Goal: Task Accomplishment & Management: Manage account settings

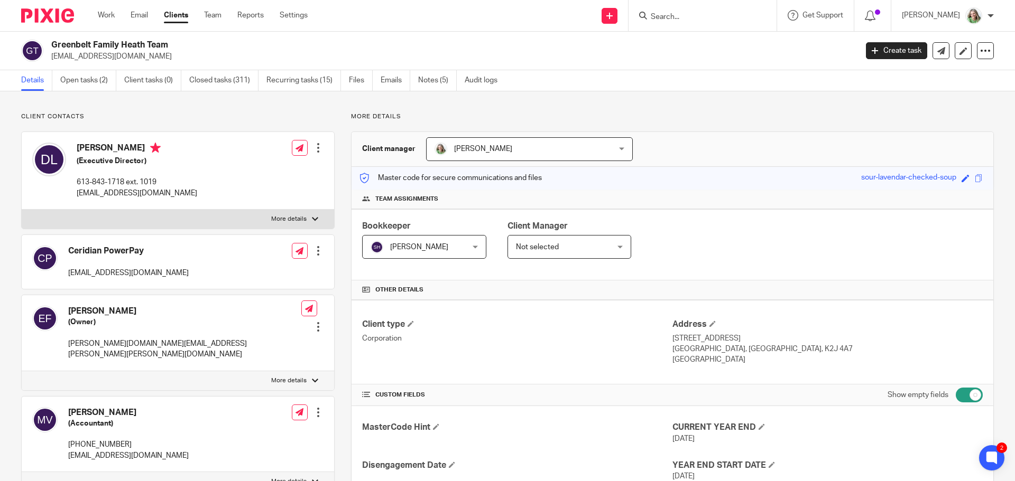
click at [745, 17] on input "Search" at bounding box center [697, 18] width 95 height 10
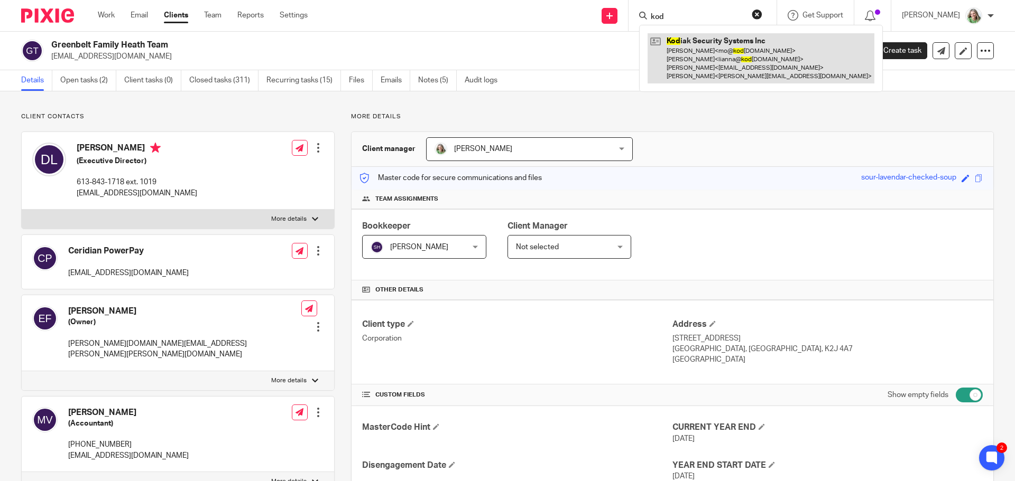
type input "kod"
click at [724, 38] on link at bounding box center [760, 58] width 227 height 50
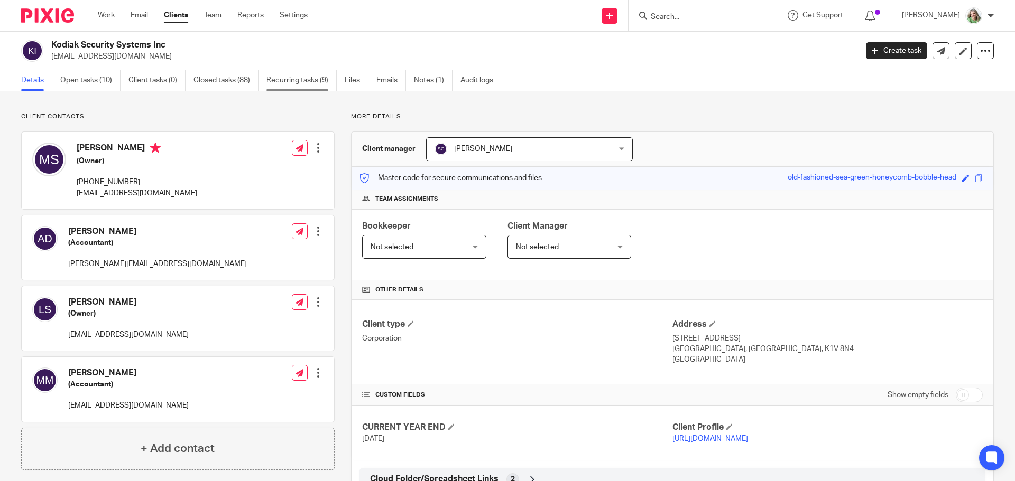
click at [297, 80] on link "Recurring tasks (9)" at bounding box center [301, 80] width 70 height 21
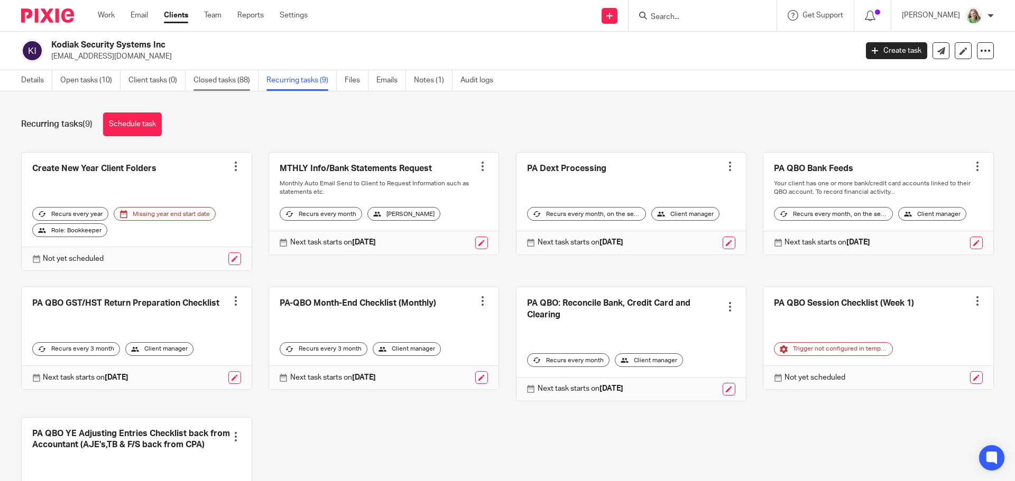
click at [229, 76] on link "Closed tasks (88)" at bounding box center [225, 80] width 65 height 21
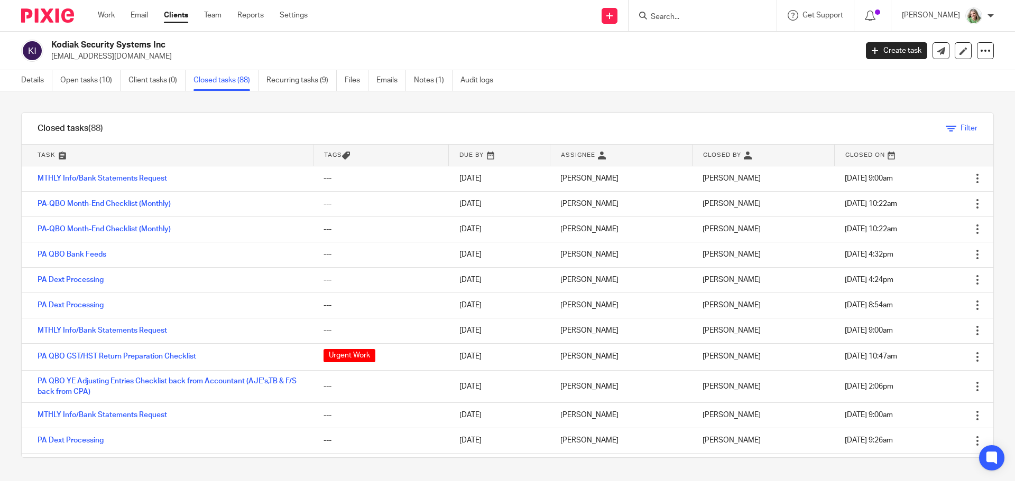
click at [945, 127] on icon at bounding box center [950, 129] width 11 height 11
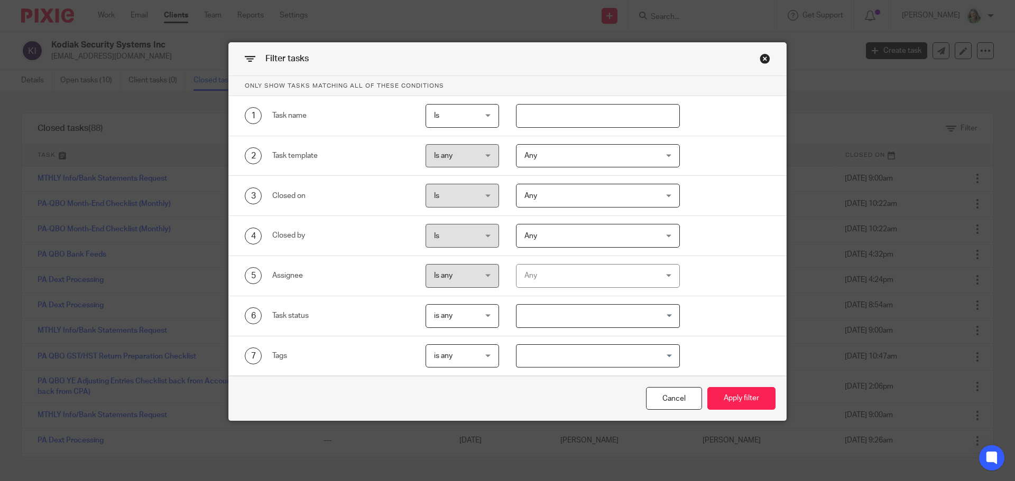
click at [581, 109] on input "text" at bounding box center [598, 116] width 164 height 24
type input "ye"
click at [736, 397] on button "Apply filter" at bounding box center [741, 398] width 68 height 23
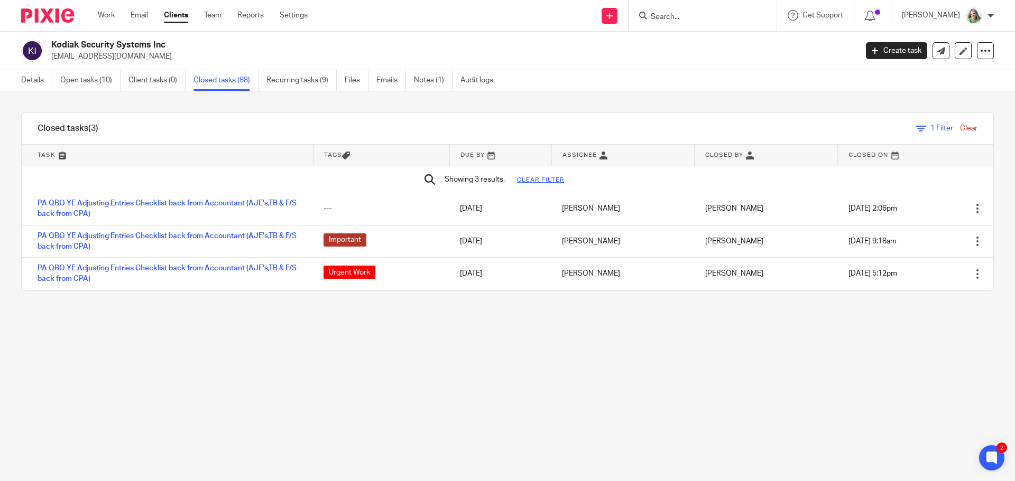
click at [930, 127] on span "1 Filter" at bounding box center [941, 128] width 23 height 7
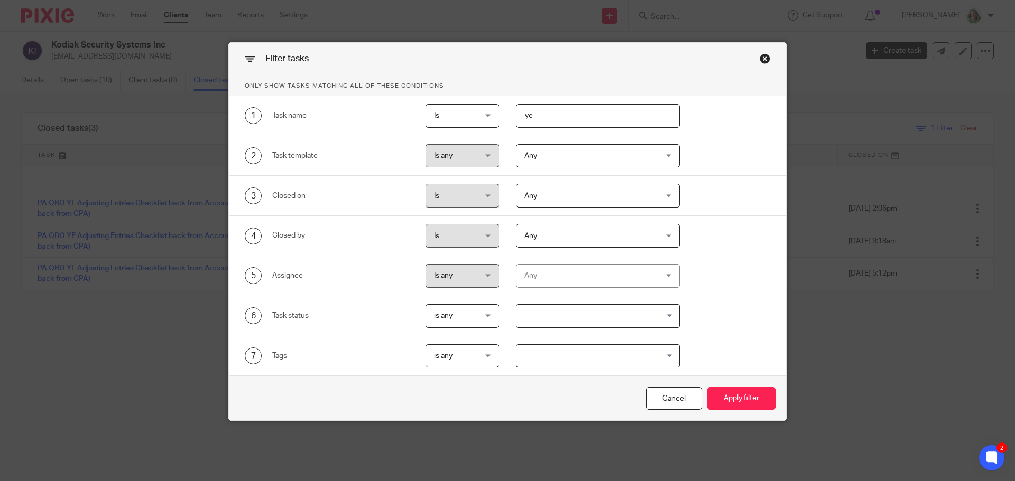
click at [539, 123] on input "ye" at bounding box center [598, 116] width 164 height 24
click at [547, 105] on input "ye" at bounding box center [598, 116] width 164 height 24
drag, startPoint x: 535, startPoint y: 113, endPoint x: 503, endPoint y: 116, distance: 31.9
click at [503, 116] on div "ye" at bounding box center [589, 116] width 181 height 24
type input "before"
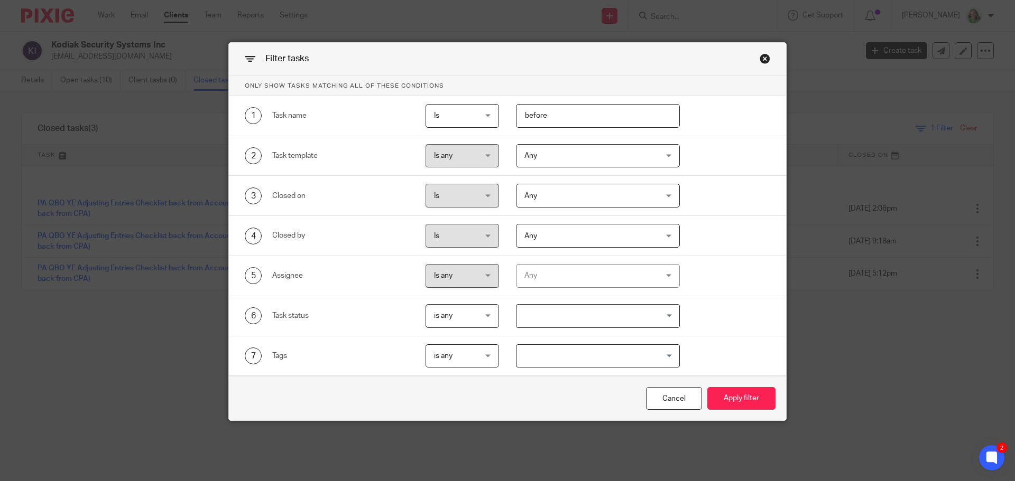
click at [707, 387] on button "Apply filter" at bounding box center [741, 398] width 68 height 23
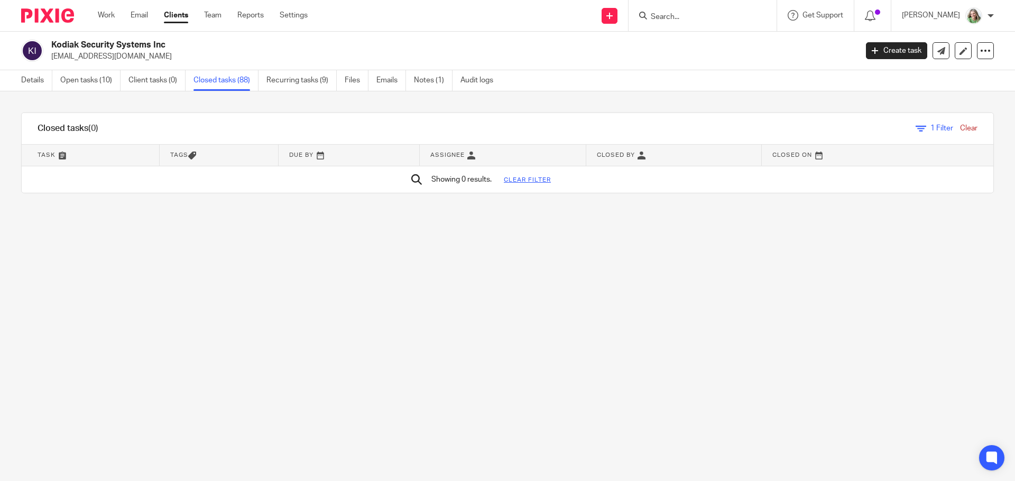
click at [220, 81] on link "Closed tasks (88)" at bounding box center [225, 80] width 65 height 21
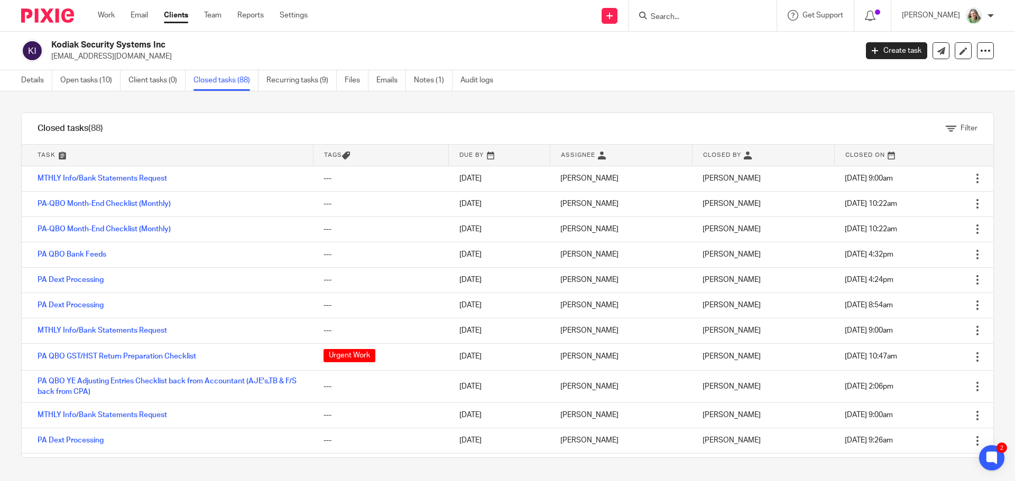
click at [691, 6] on div at bounding box center [702, 15] width 148 height 31
click at [712, 18] on input "Search" at bounding box center [697, 18] width 95 height 10
click at [295, 85] on link "Recurring tasks (9)" at bounding box center [301, 80] width 70 height 21
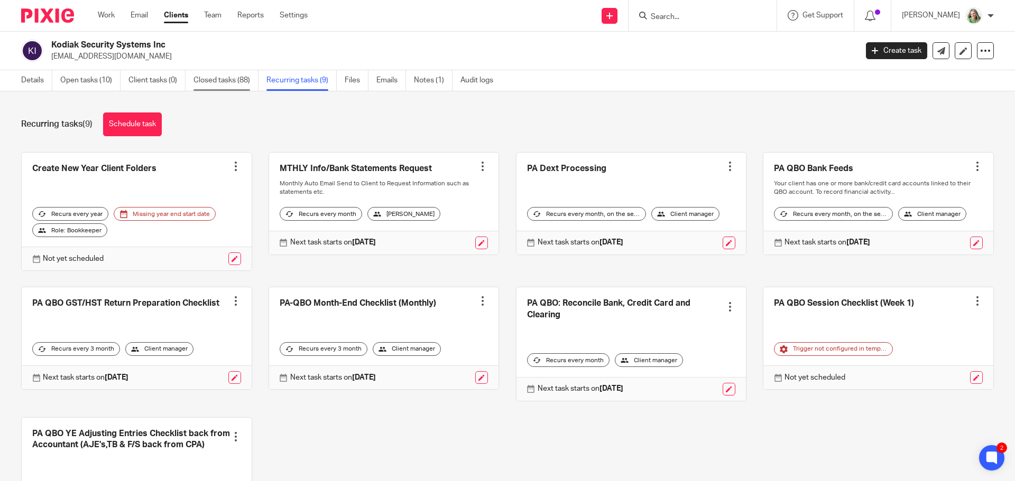
click at [230, 86] on link "Closed tasks (88)" at bounding box center [225, 80] width 65 height 21
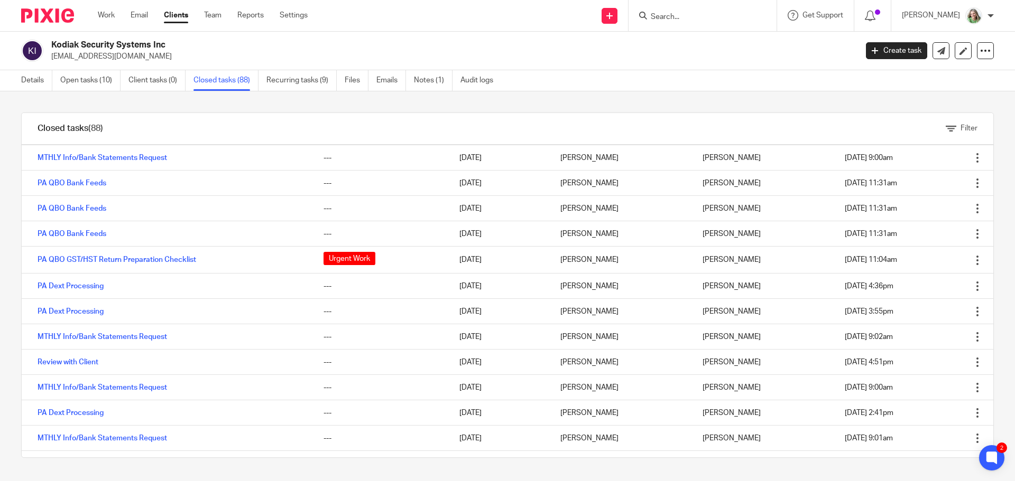
scroll to position [1268, 0]
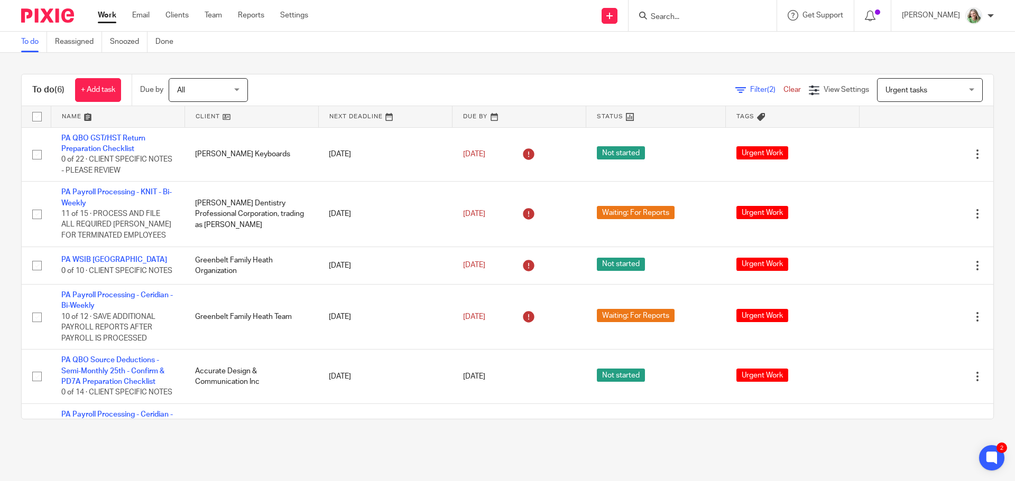
click at [675, 10] on form at bounding box center [706, 15] width 113 height 13
click at [672, 20] on input "Search" at bounding box center [697, 18] width 95 height 10
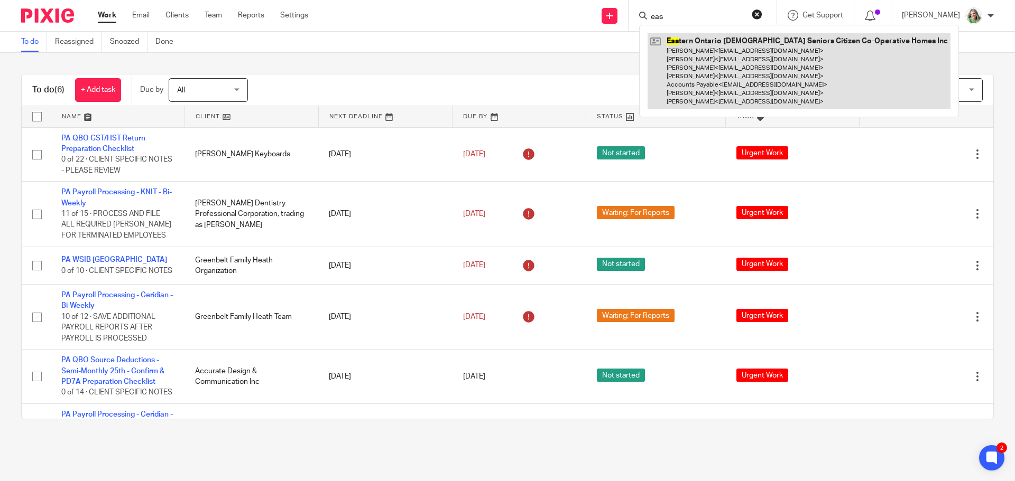
type input "eas"
click at [694, 51] on link at bounding box center [798, 71] width 303 height 76
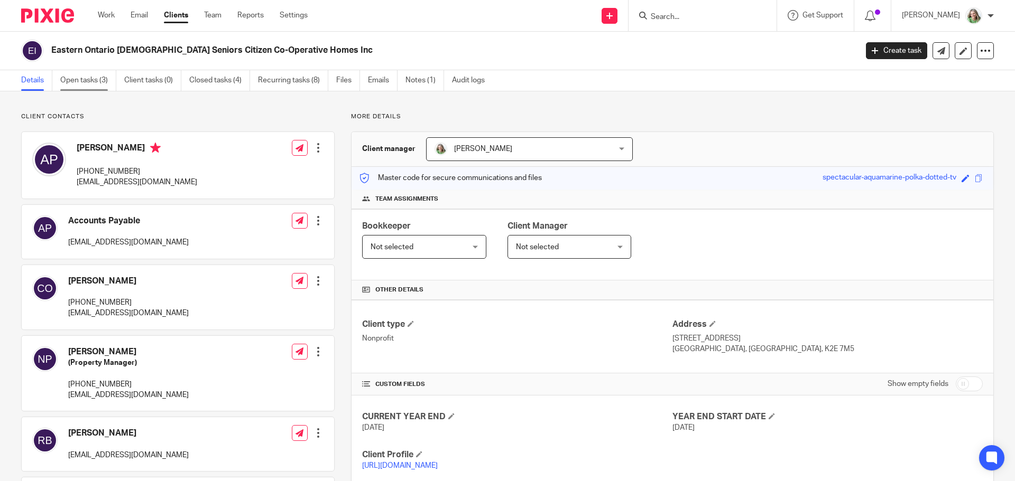
click at [78, 72] on link "Open tasks (3)" at bounding box center [88, 80] width 56 height 21
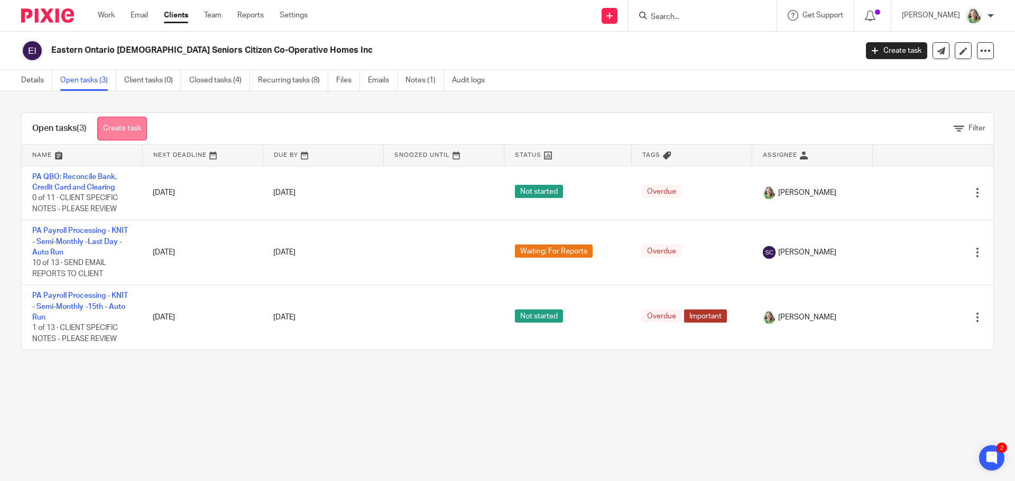
click at [133, 120] on link "Create task" at bounding box center [122, 129] width 50 height 24
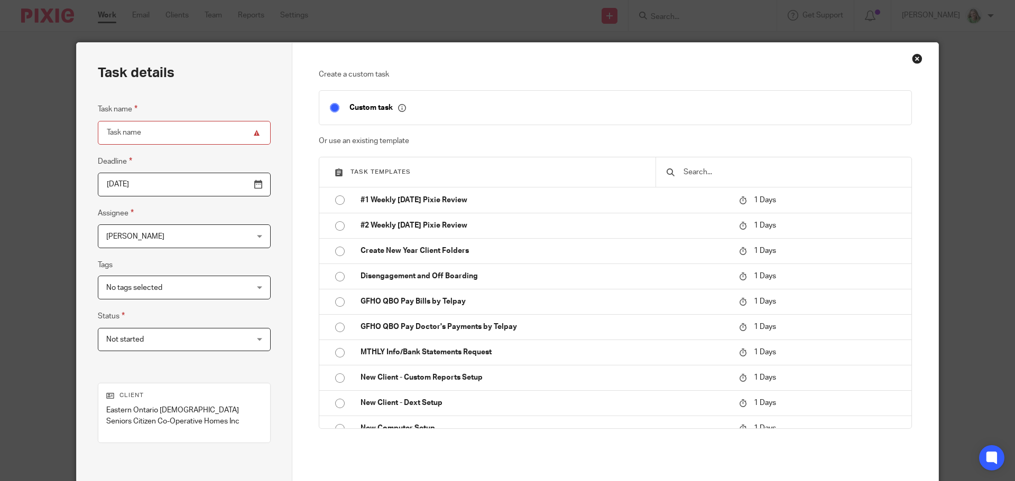
click at [749, 171] on input "text" at bounding box center [791, 172] width 218 height 12
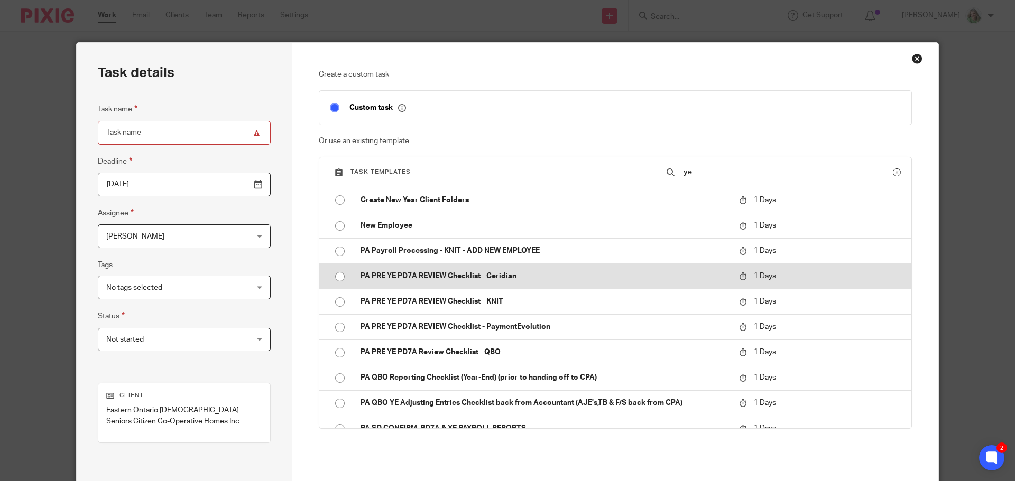
scroll to position [53, 0]
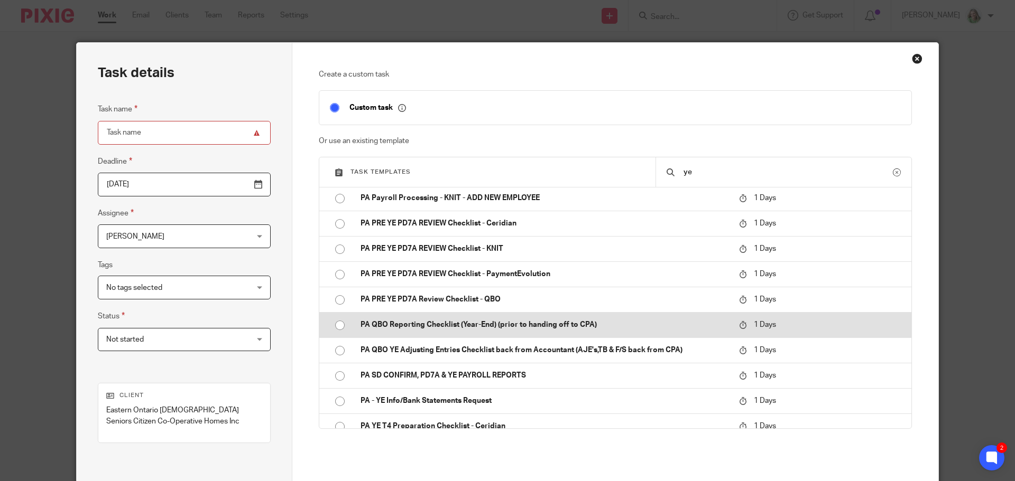
type input "ye"
click at [337, 324] on input "radio" at bounding box center [340, 326] width 20 height 20
type input "[DATE]"
type input "PA QBO Reporting Checklist (Year-End) (prior to handing off to CPA)"
checkbox input "false"
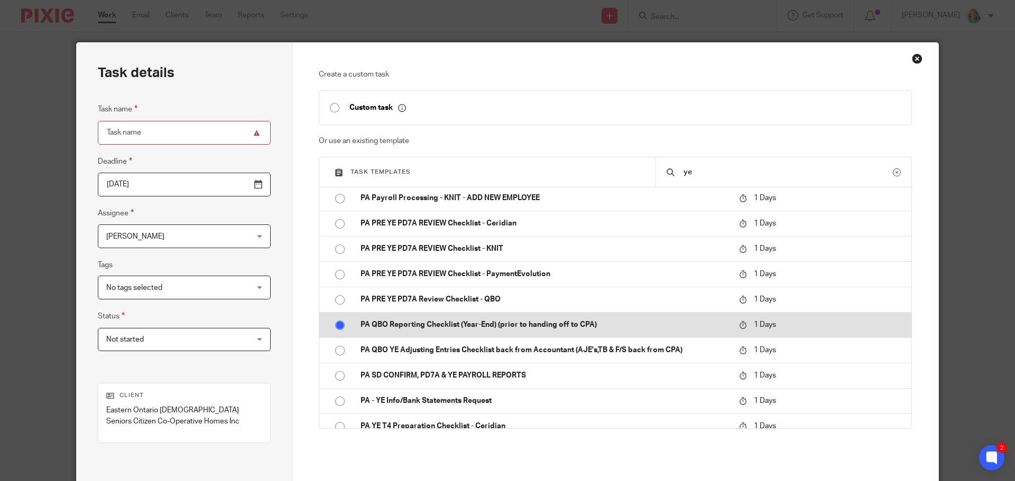
radio input "false"
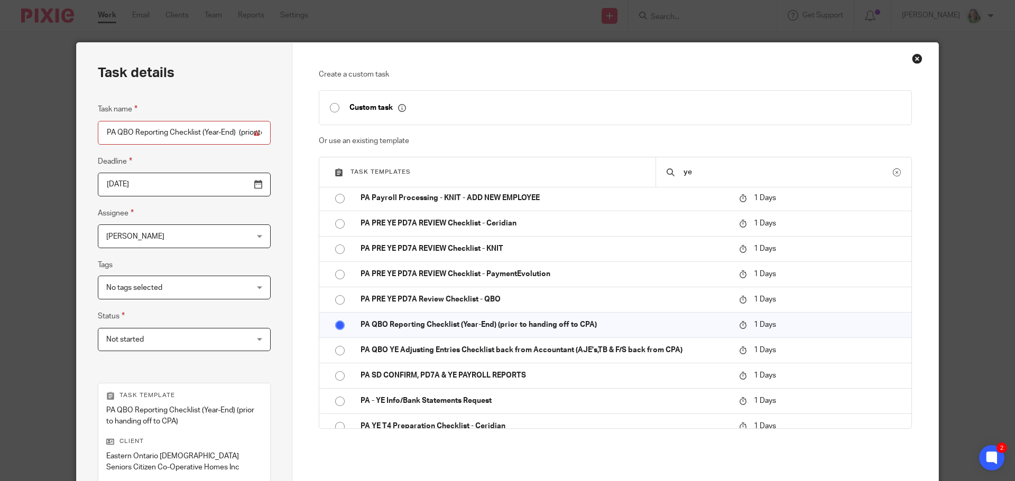
click at [229, 186] on input "[DATE]" at bounding box center [184, 185] width 173 height 24
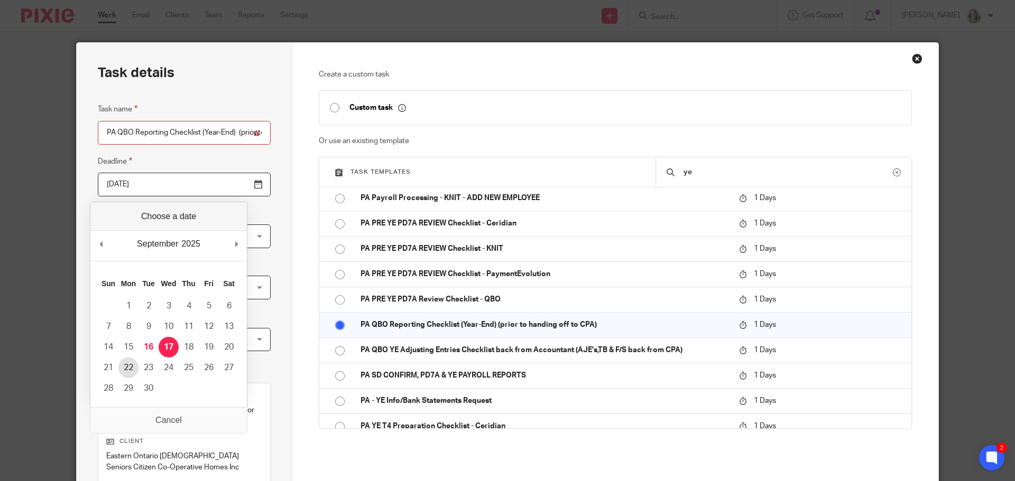
type input "[DATE]"
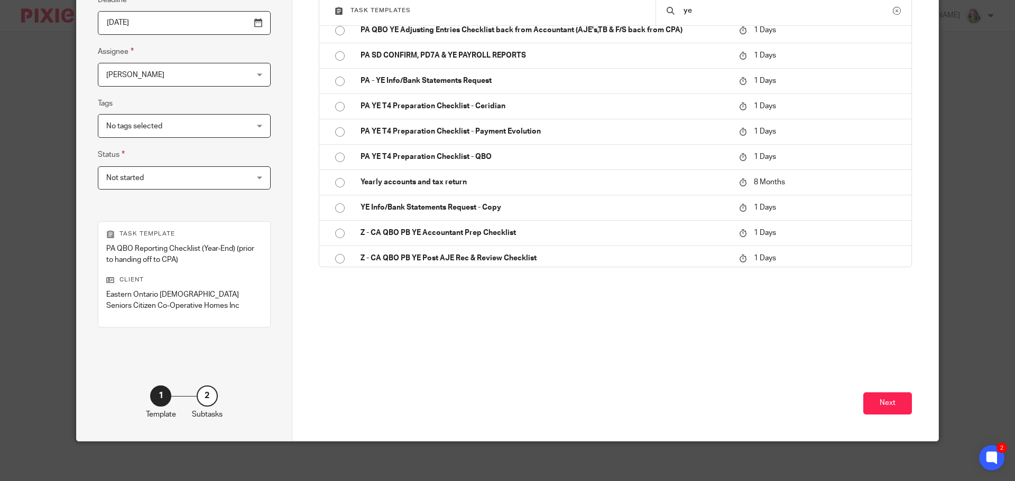
scroll to position [164, 0]
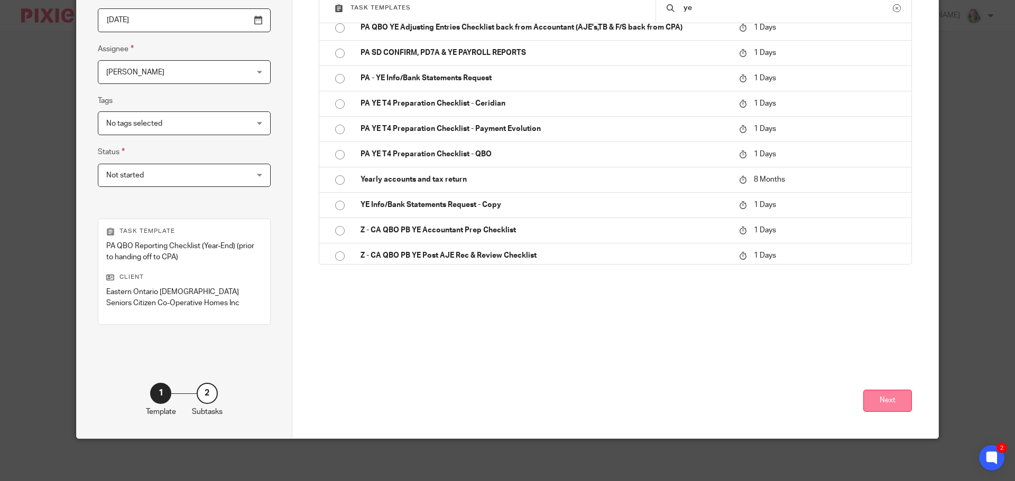
click at [879, 401] on button "Next" at bounding box center [887, 401] width 49 height 23
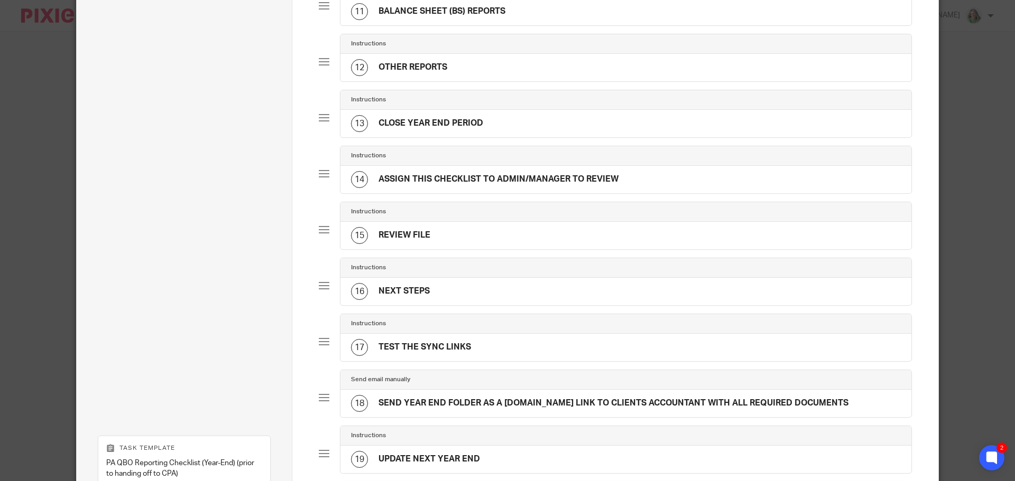
scroll to position [846, 0]
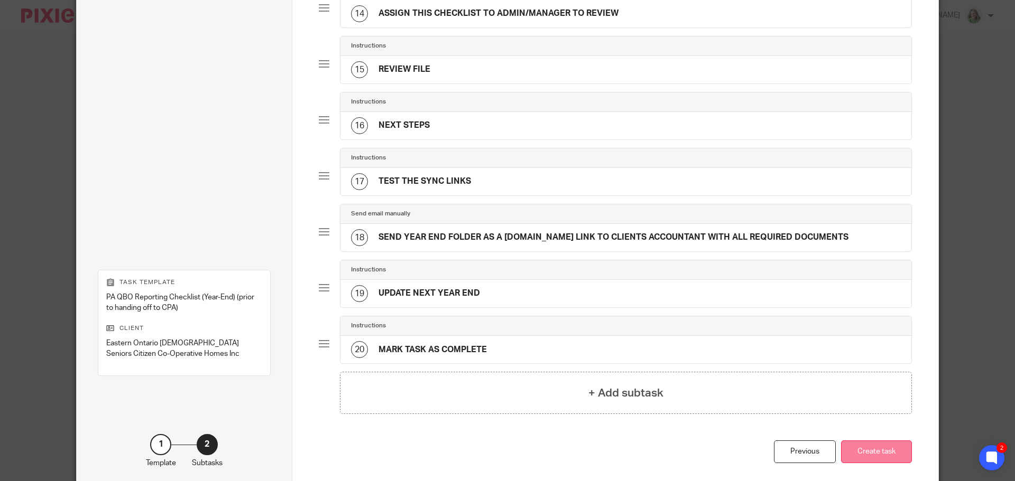
click at [875, 452] on button "Create task" at bounding box center [876, 452] width 71 height 23
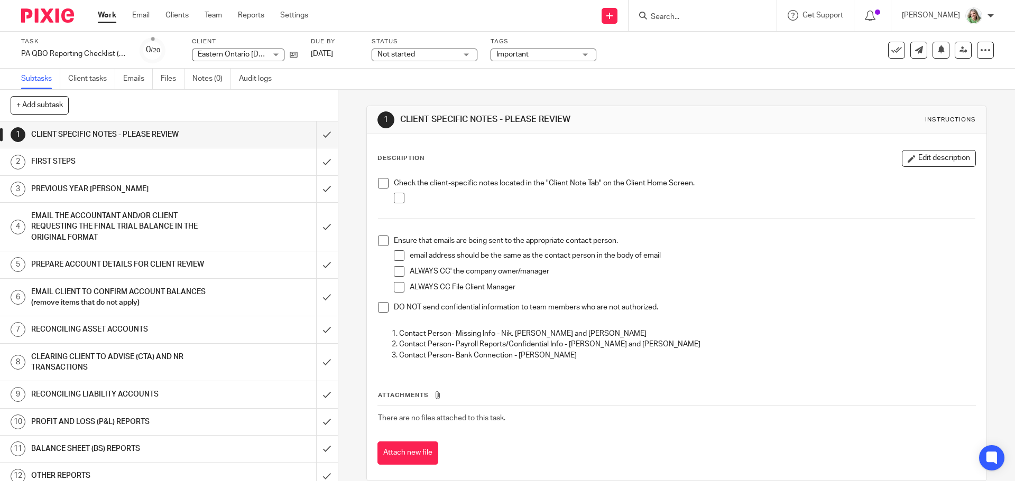
click at [683, 13] on input "Search" at bounding box center [697, 18] width 95 height 10
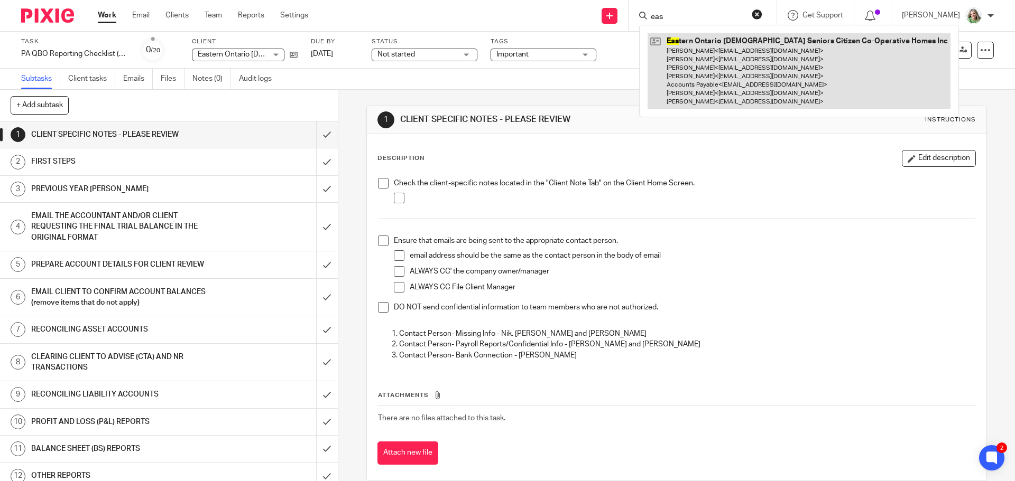
type input "eas"
click at [704, 57] on link at bounding box center [798, 71] width 303 height 76
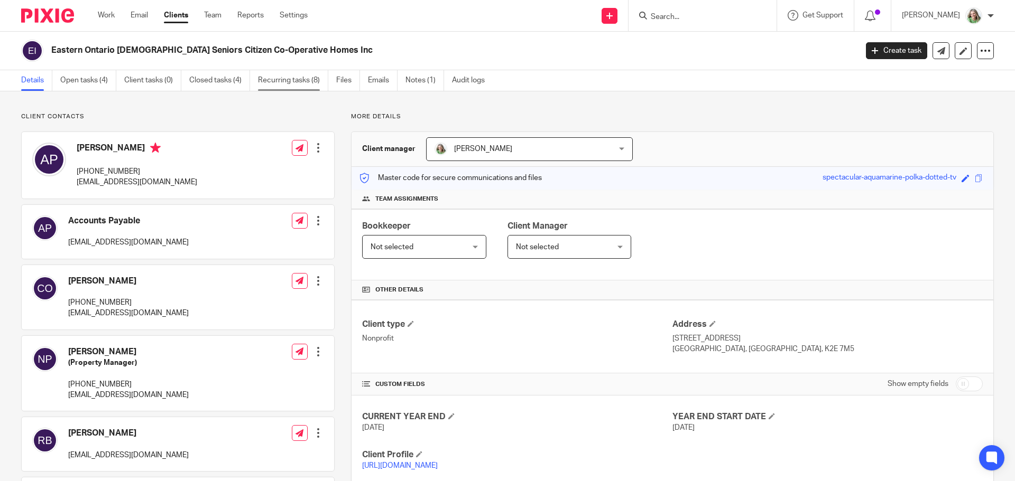
click at [299, 76] on link "Recurring tasks (8)" at bounding box center [293, 80] width 70 height 21
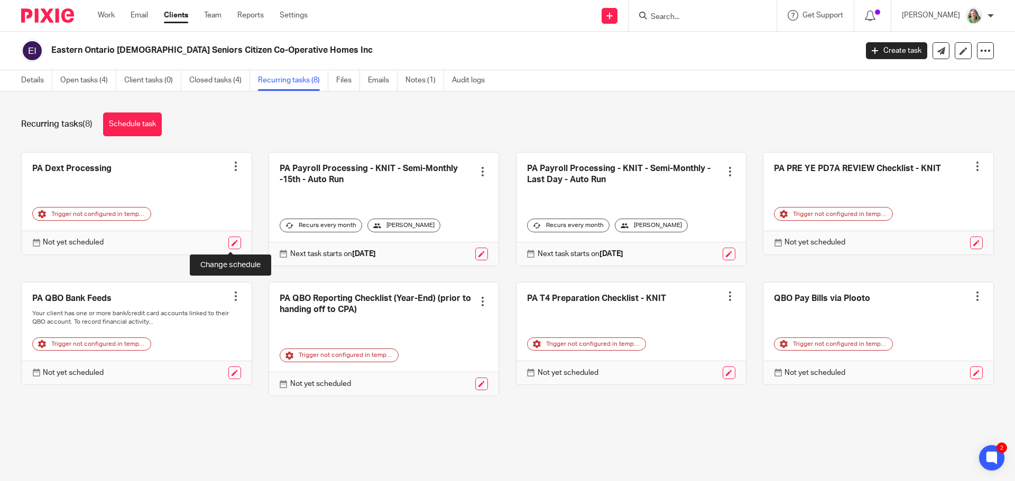
click at [233, 241] on link at bounding box center [234, 243] width 13 height 13
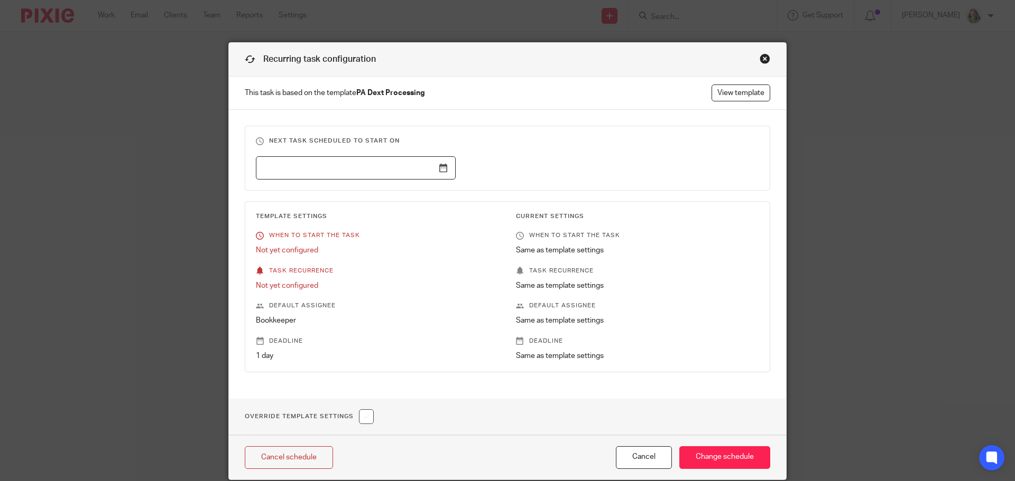
click at [439, 172] on input "text" at bounding box center [356, 168] width 200 height 24
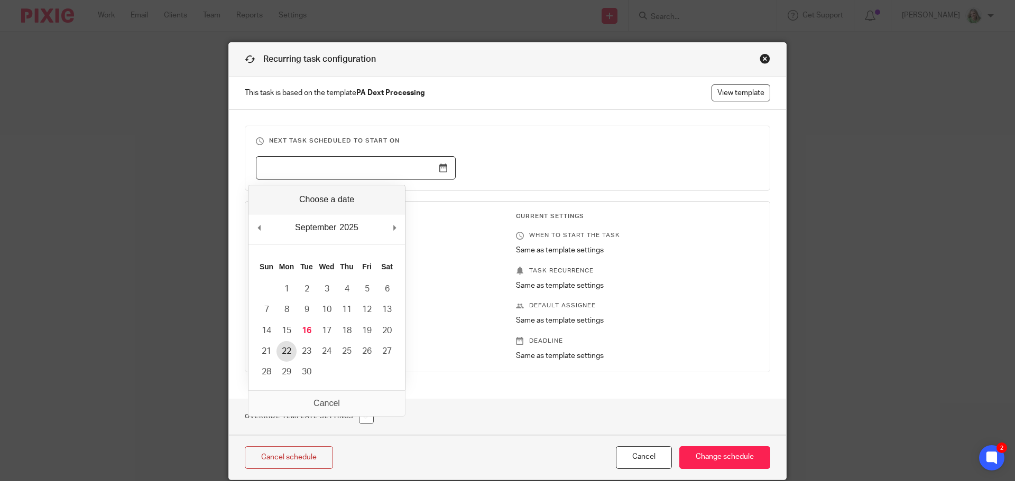
type input "2025-09-22"
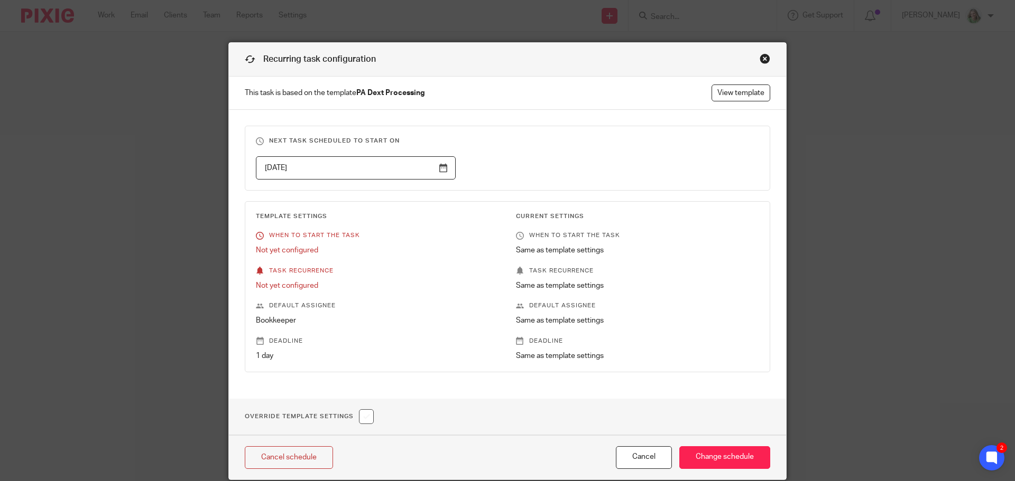
scroll to position [41, 0]
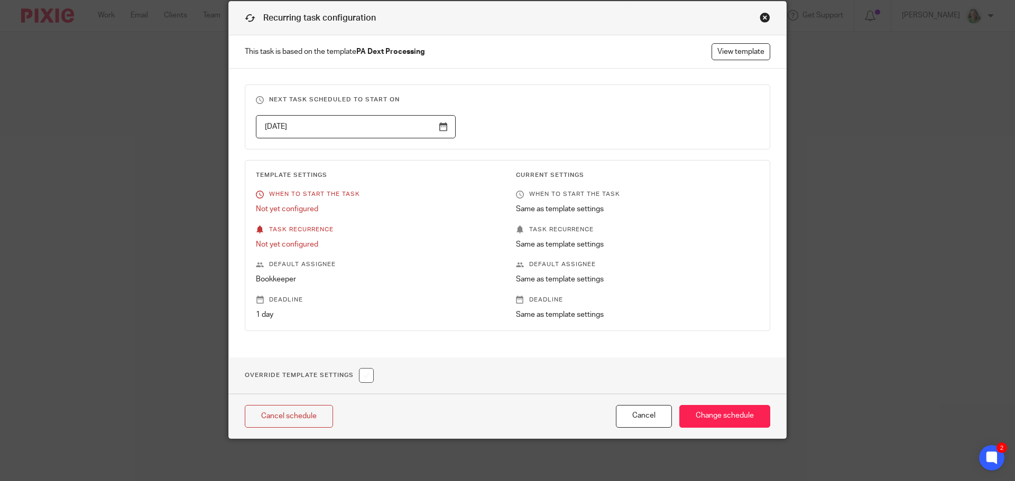
click at [362, 378] on input "checkbox" at bounding box center [366, 375] width 15 height 15
checkbox input "true"
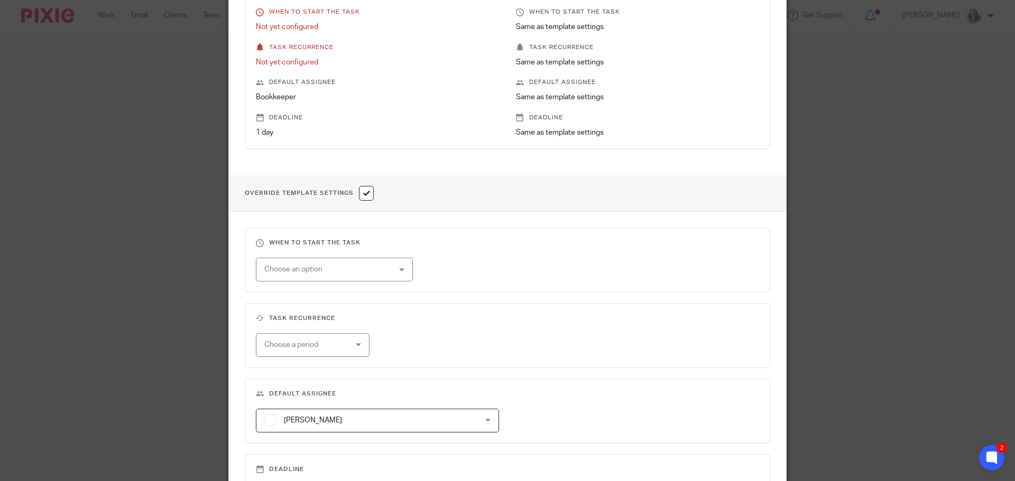
scroll to position [253, 0]
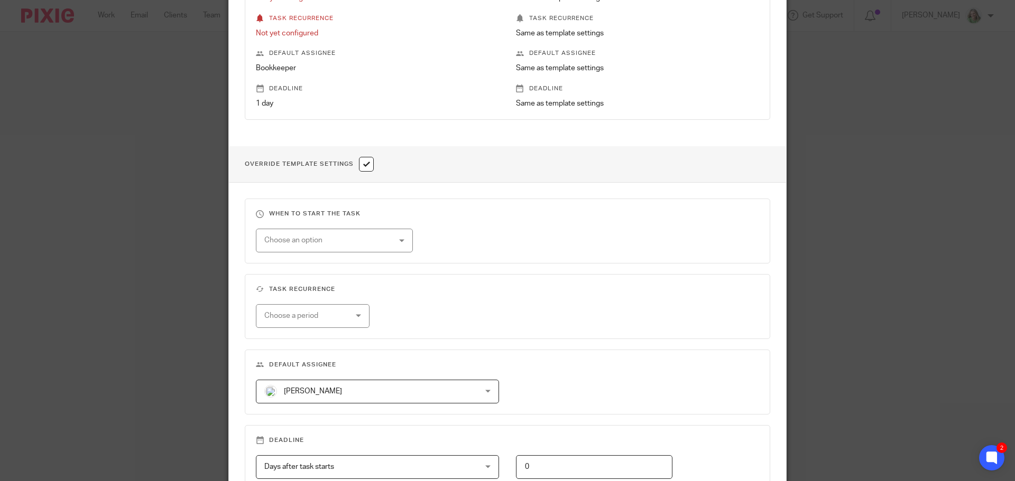
click at [328, 250] on div "Choose an option" at bounding box center [323, 240] width 118 height 22
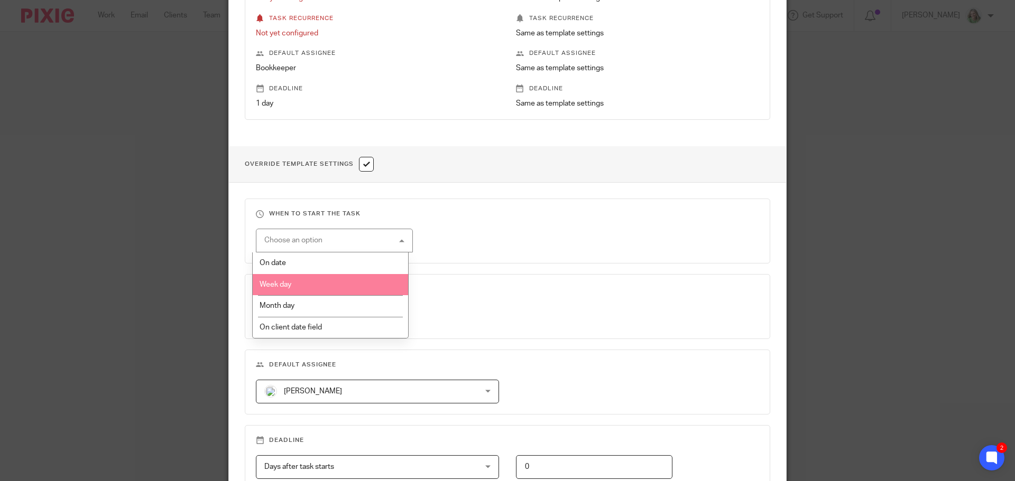
click at [319, 281] on li "Week day" at bounding box center [331, 285] width 156 height 22
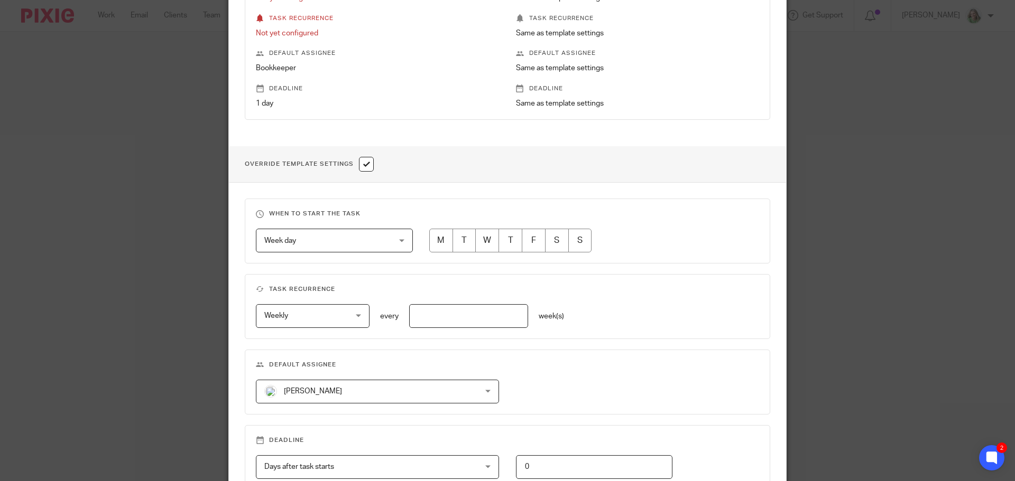
click at [437, 239] on input "radio" at bounding box center [441, 241] width 24 height 24
radio input "true"
click at [421, 318] on input "text" at bounding box center [468, 316] width 119 height 24
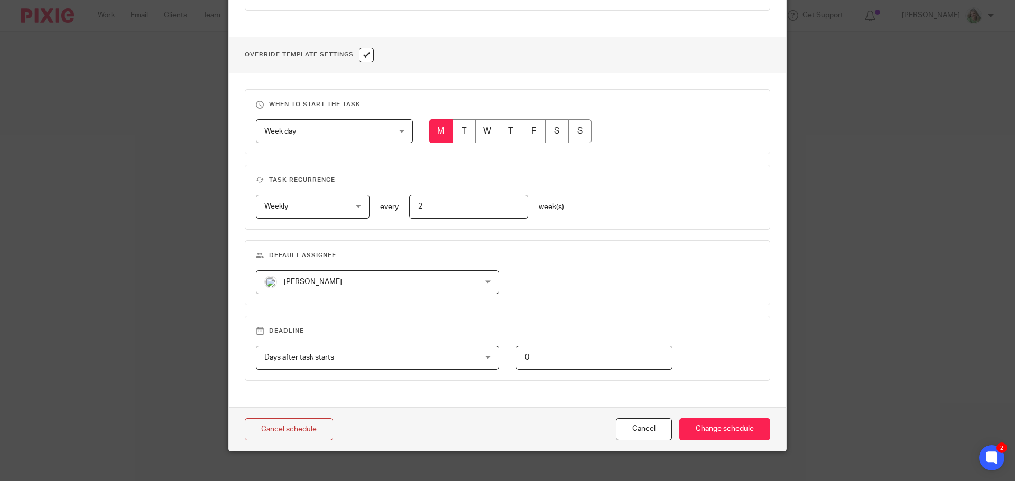
scroll to position [375, 0]
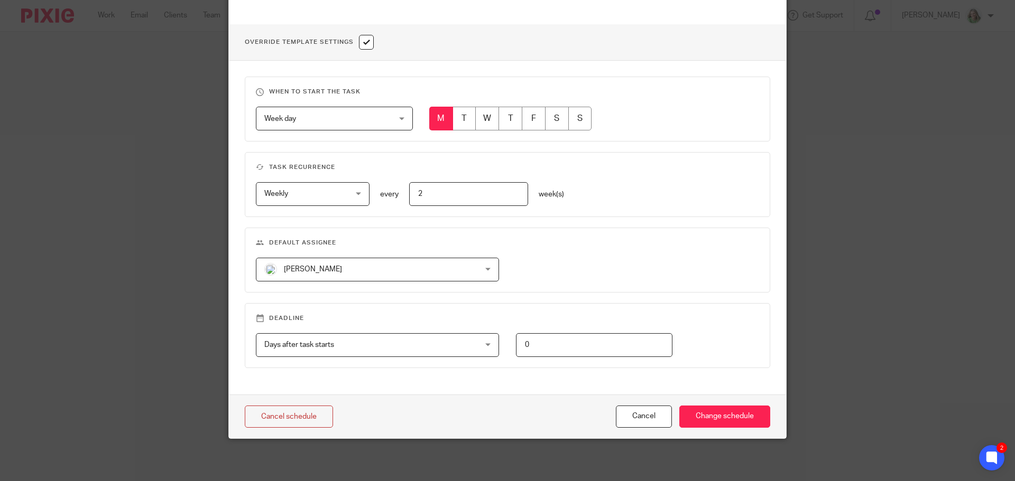
type input "2"
click at [392, 261] on span "[PERSON_NAME]" at bounding box center [358, 269] width 188 height 22
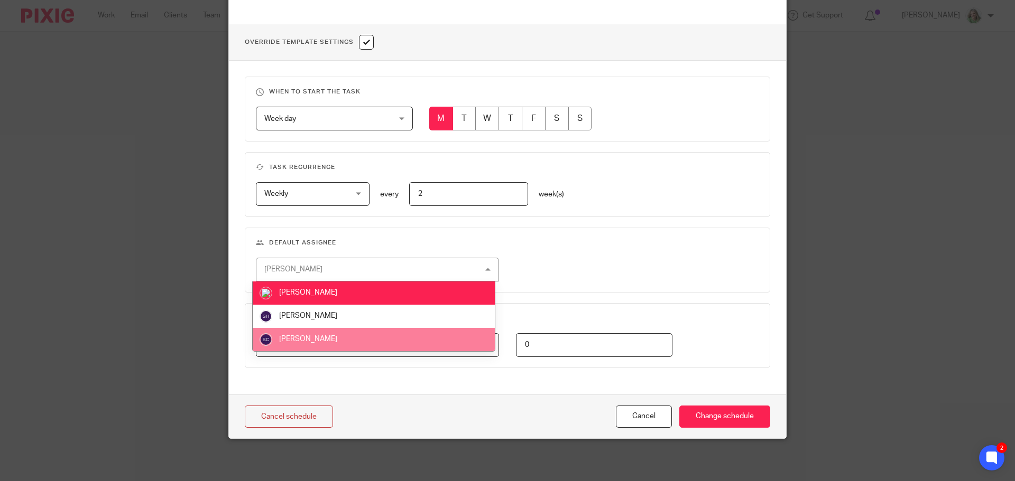
click at [357, 340] on li "[PERSON_NAME]" at bounding box center [374, 339] width 242 height 23
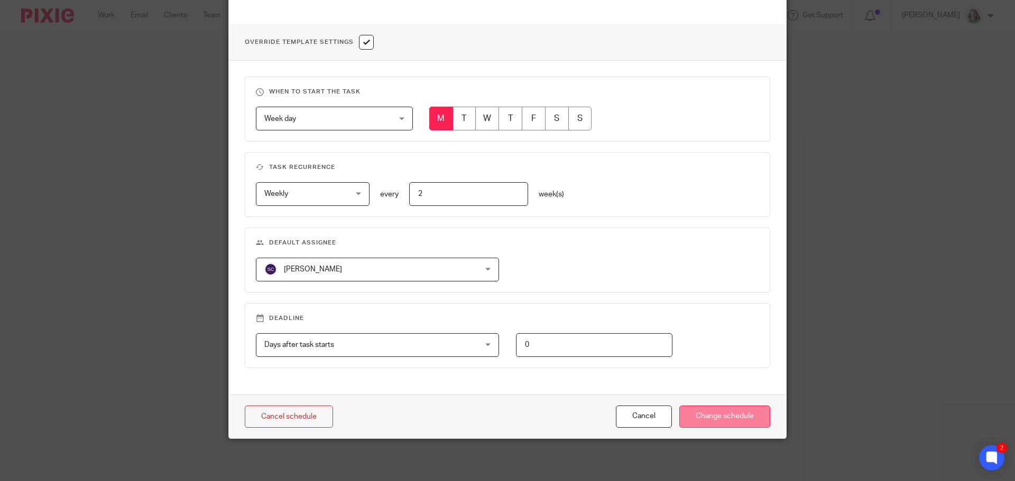
click at [712, 417] on input "Change schedule" at bounding box center [724, 417] width 91 height 23
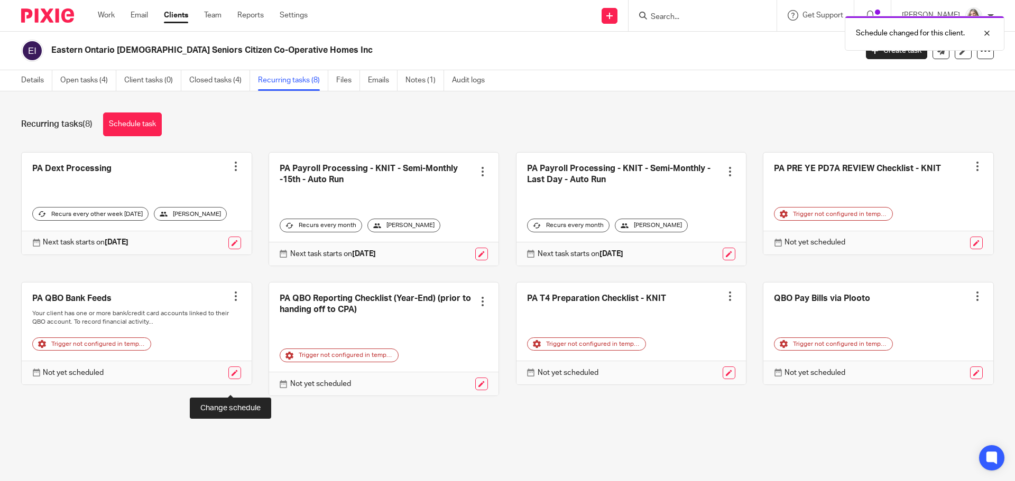
click at [234, 379] on link at bounding box center [234, 373] width 13 height 13
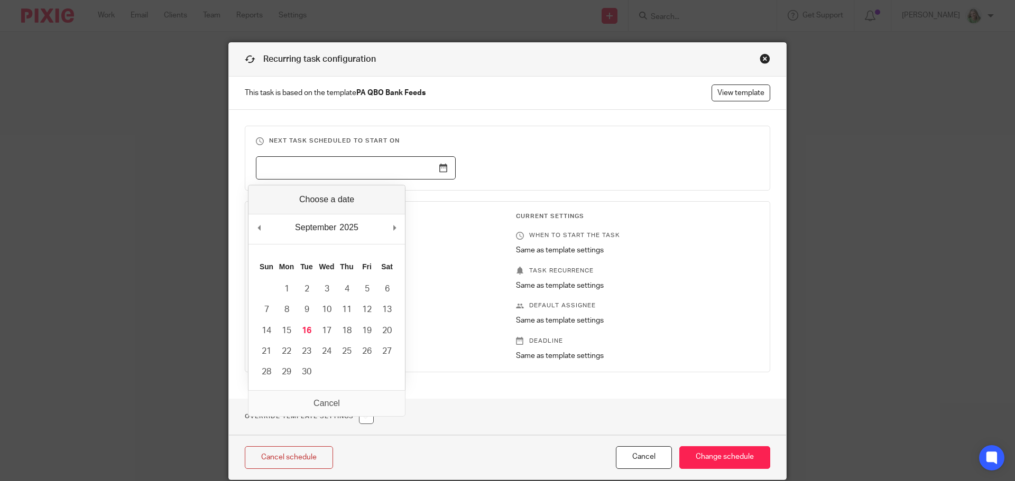
click at [433, 169] on input "Use the arrow keys to pick a date" at bounding box center [356, 168] width 200 height 24
type input "2025-09-22"
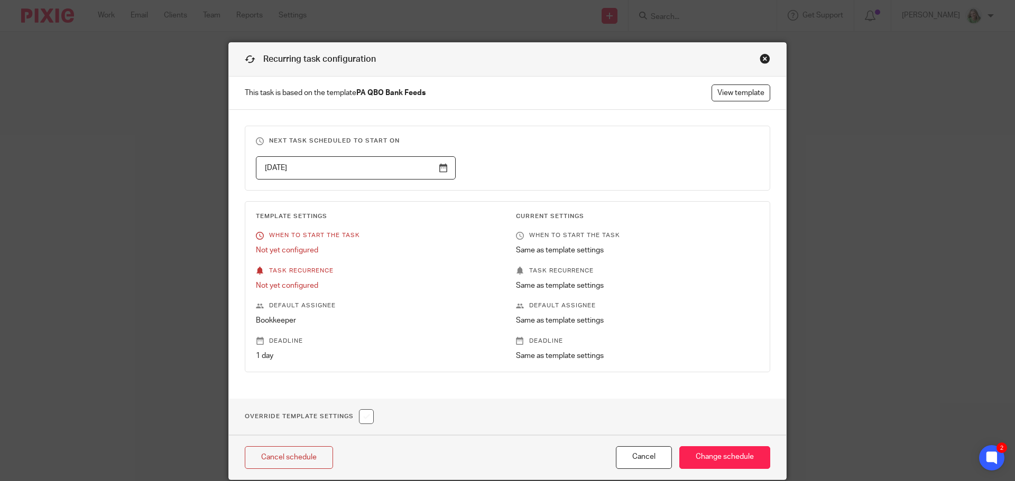
click at [363, 417] on input "checkbox" at bounding box center [366, 417] width 15 height 15
checkbox input "true"
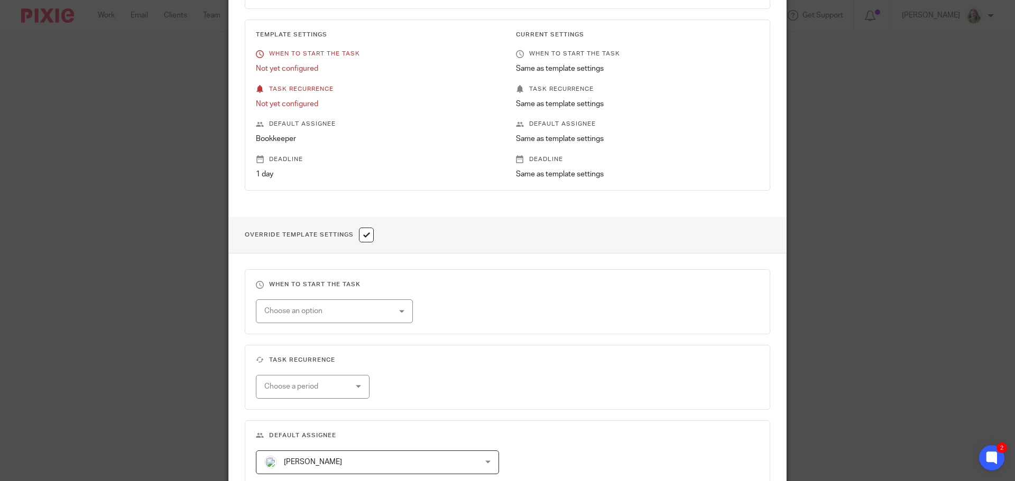
scroll to position [211, 0]
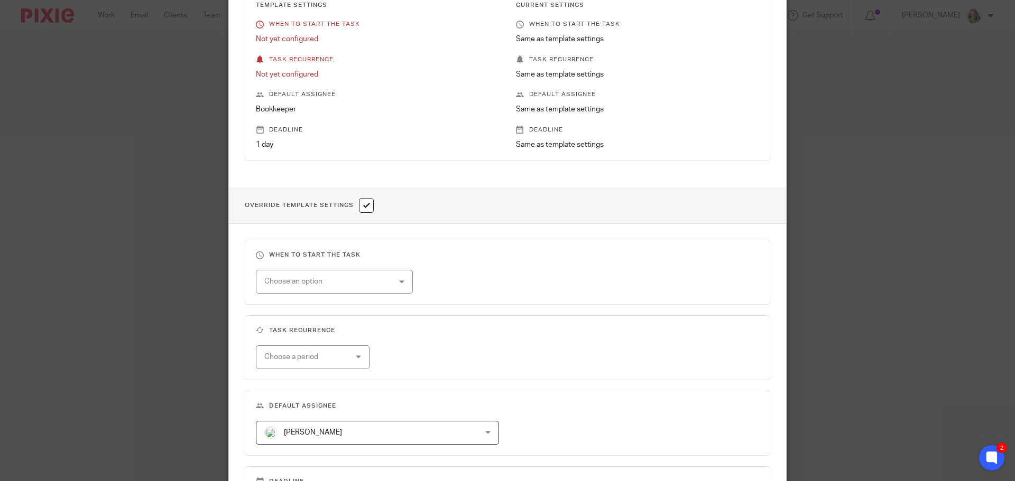
click at [345, 286] on div "Choose an option" at bounding box center [323, 282] width 118 height 22
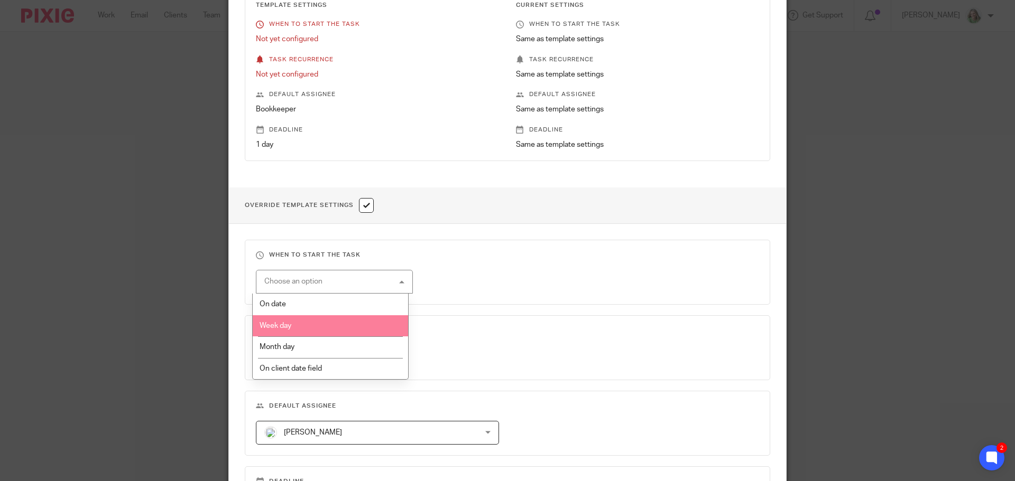
click at [321, 326] on li "Week day" at bounding box center [331, 327] width 156 height 22
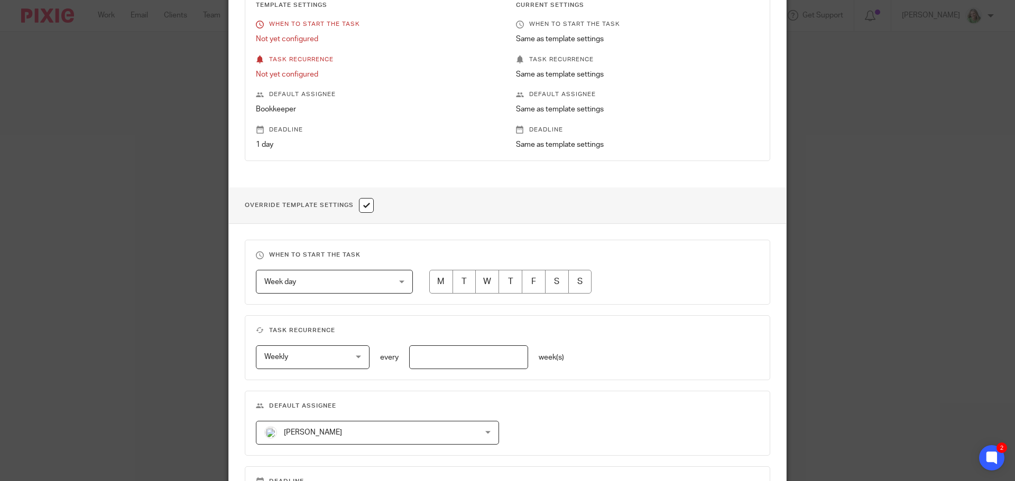
click at [431, 286] on input "radio" at bounding box center [441, 282] width 24 height 24
radio input "true"
click at [451, 365] on input "text" at bounding box center [468, 358] width 119 height 24
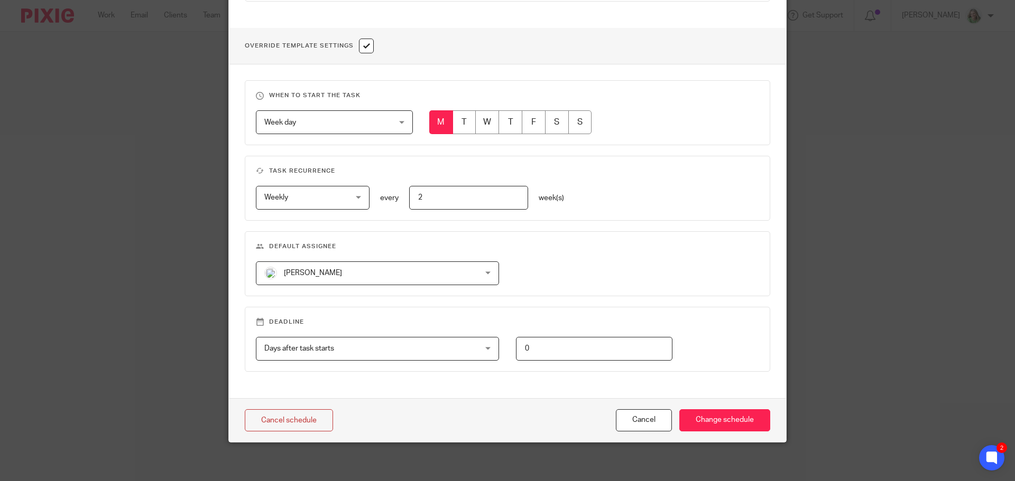
scroll to position [375, 0]
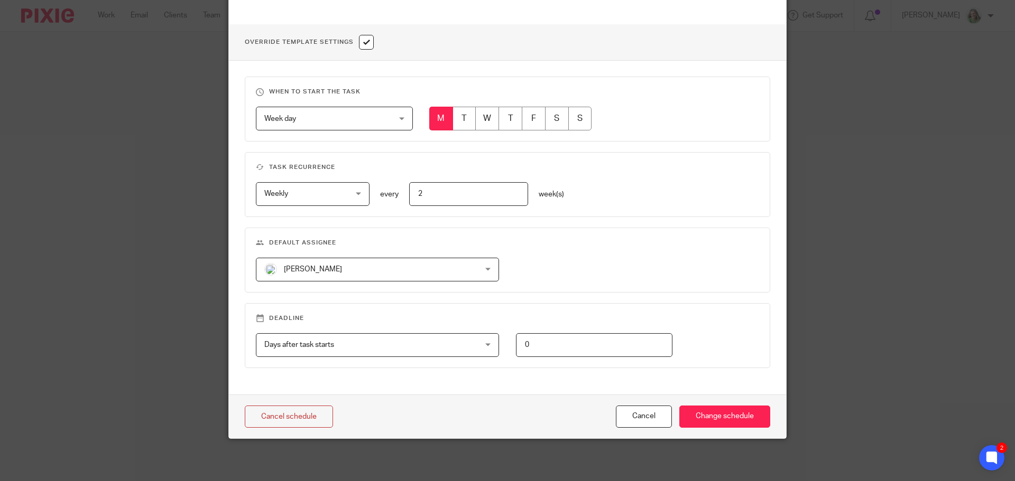
type input "2"
click at [369, 261] on span "[PERSON_NAME]" at bounding box center [358, 269] width 188 height 22
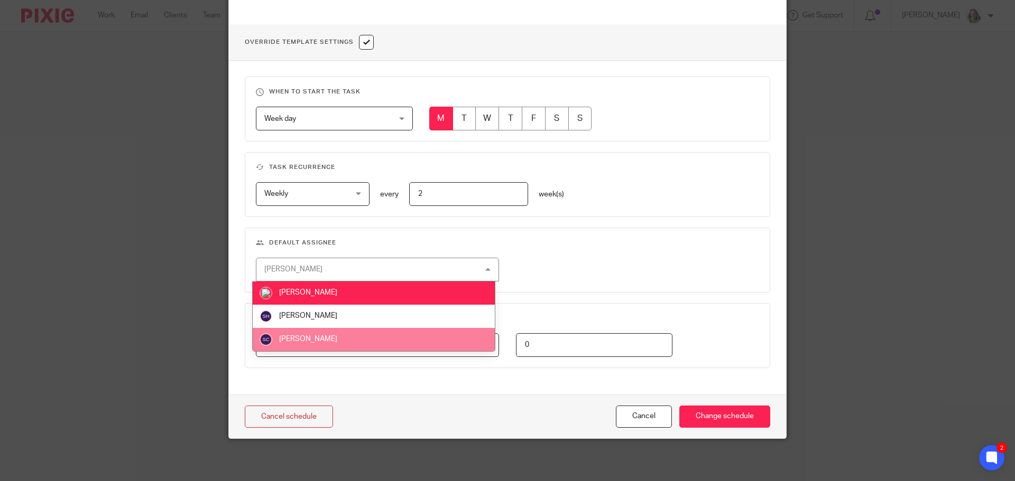
click at [350, 337] on li "Svetlana Chupina" at bounding box center [374, 339] width 242 height 23
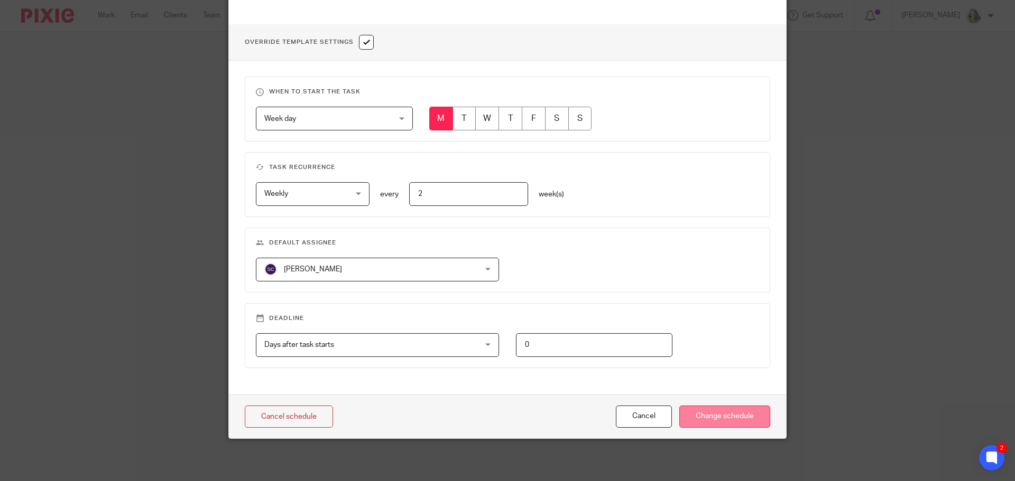
click at [702, 410] on input "Change schedule" at bounding box center [724, 417] width 91 height 23
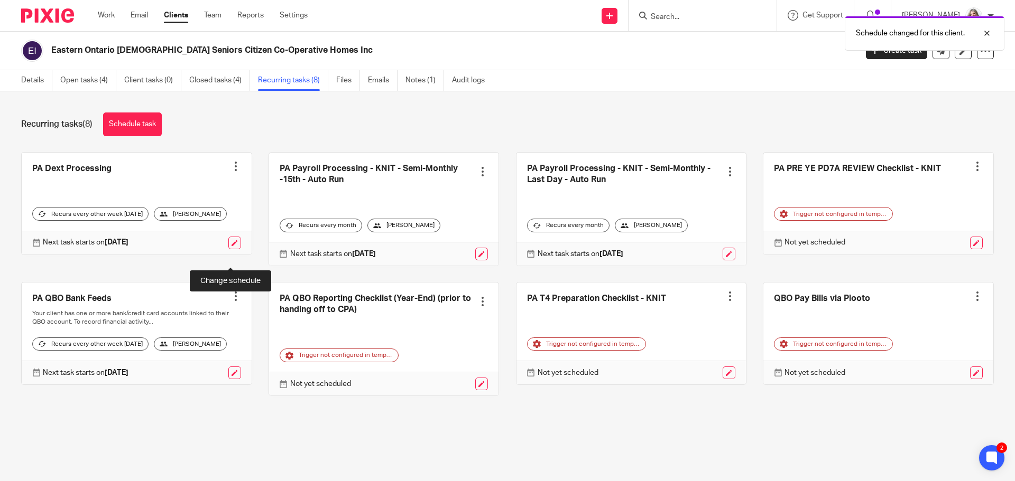
click at [228, 249] on link at bounding box center [234, 243] width 13 height 13
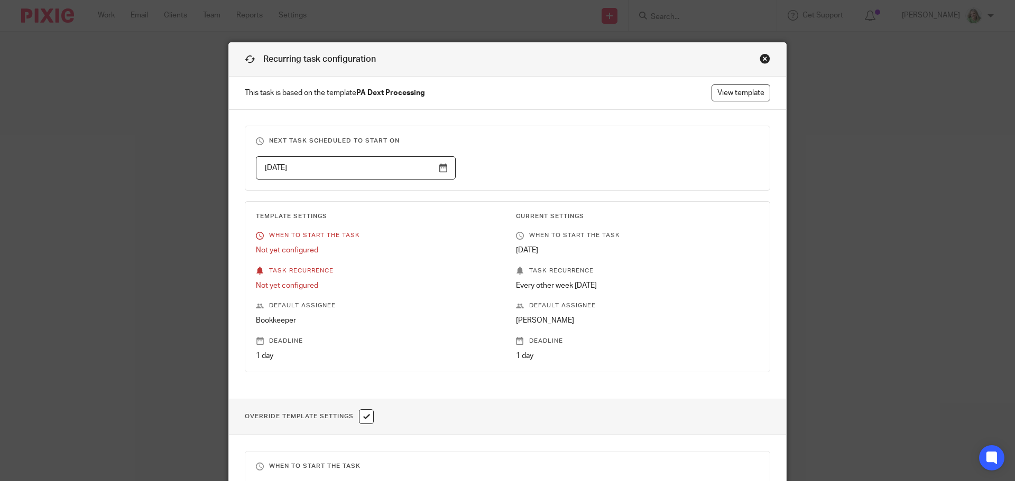
click at [391, 168] on input "2025-09-22" at bounding box center [356, 168] width 200 height 24
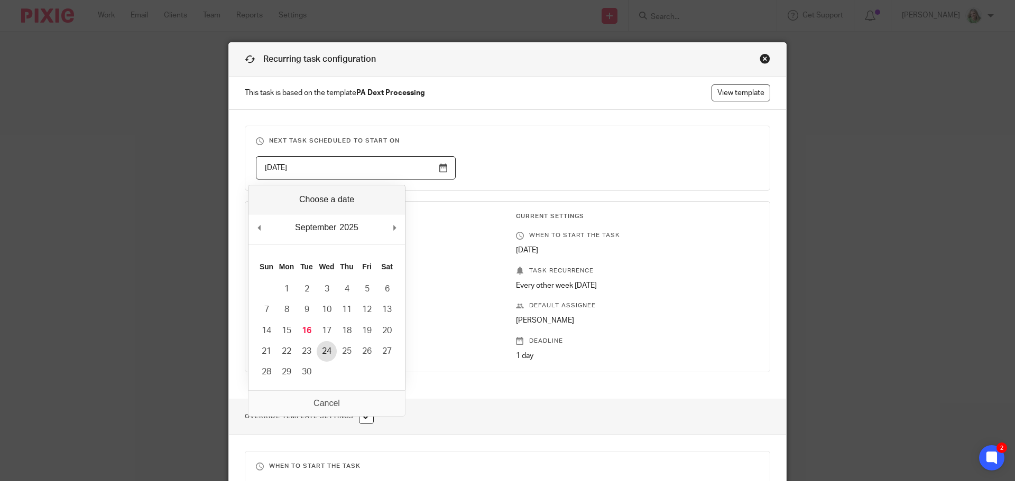
type input "2025-09-24"
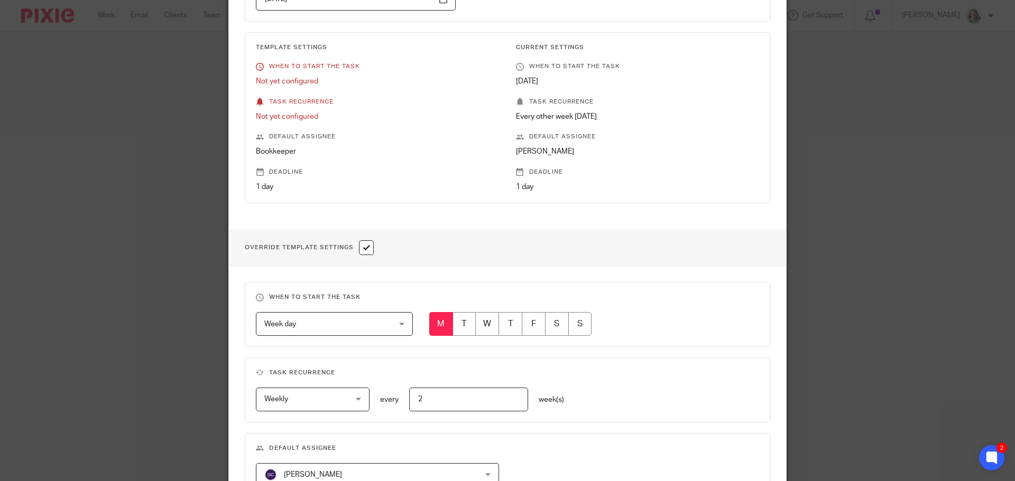
scroll to position [211, 0]
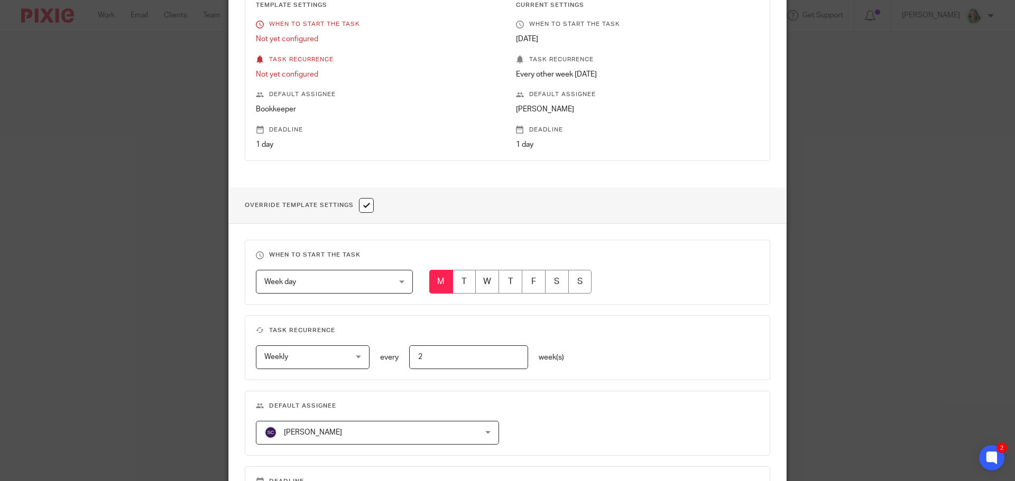
click at [487, 285] on input "radio" at bounding box center [487, 282] width 24 height 24
radio input "true"
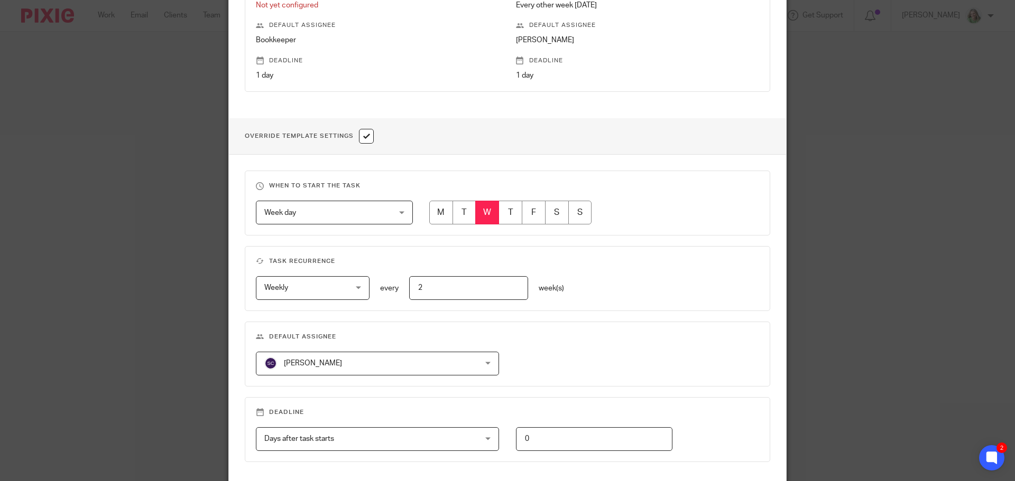
scroll to position [375, 0]
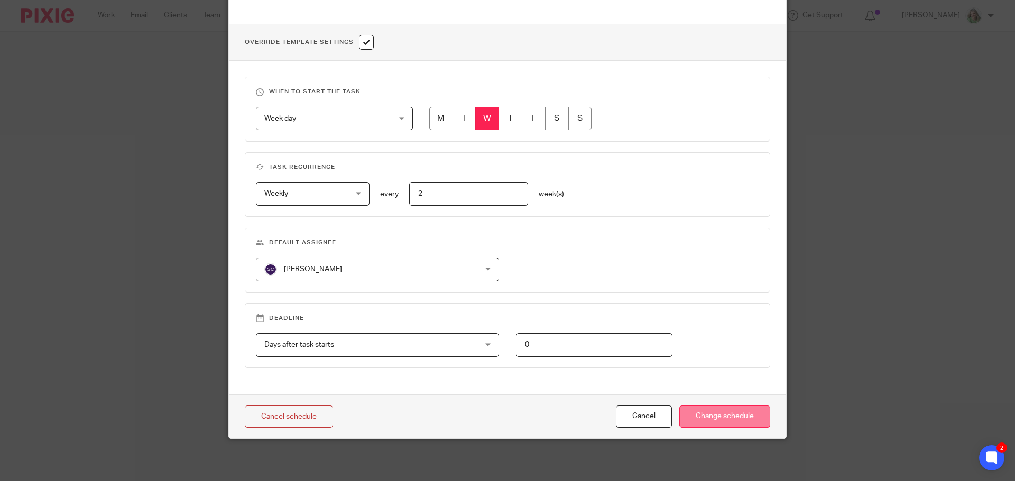
click at [707, 415] on input "Change schedule" at bounding box center [724, 417] width 91 height 23
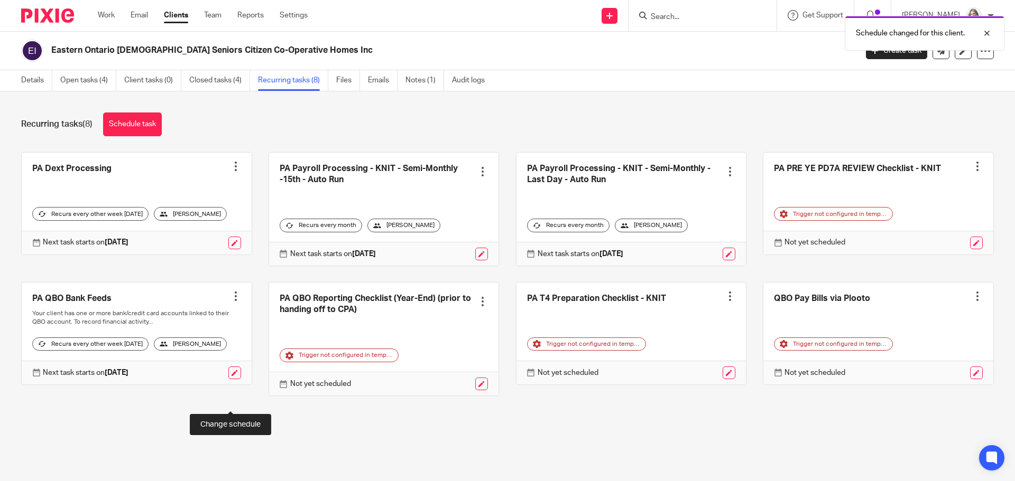
click at [228, 379] on link at bounding box center [234, 373] width 13 height 13
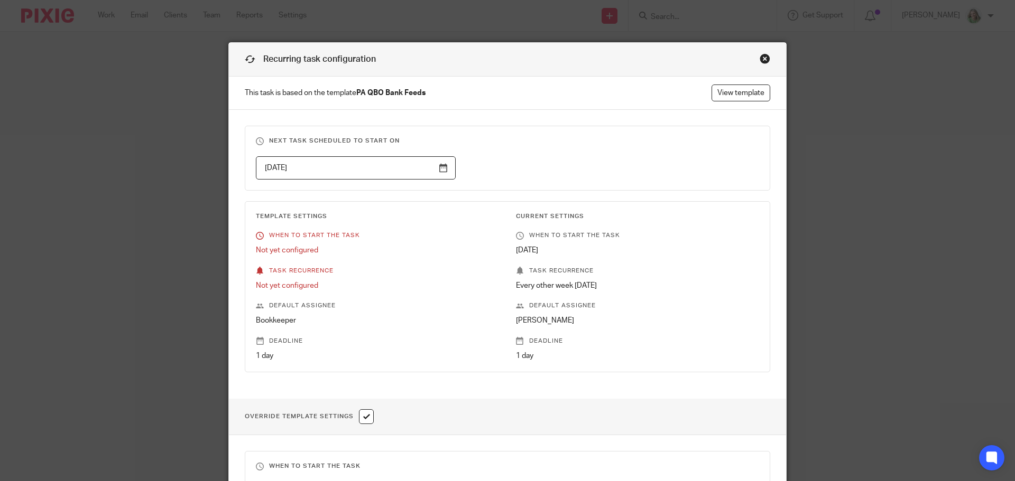
click at [373, 172] on input "[DATE]" at bounding box center [356, 168] width 200 height 24
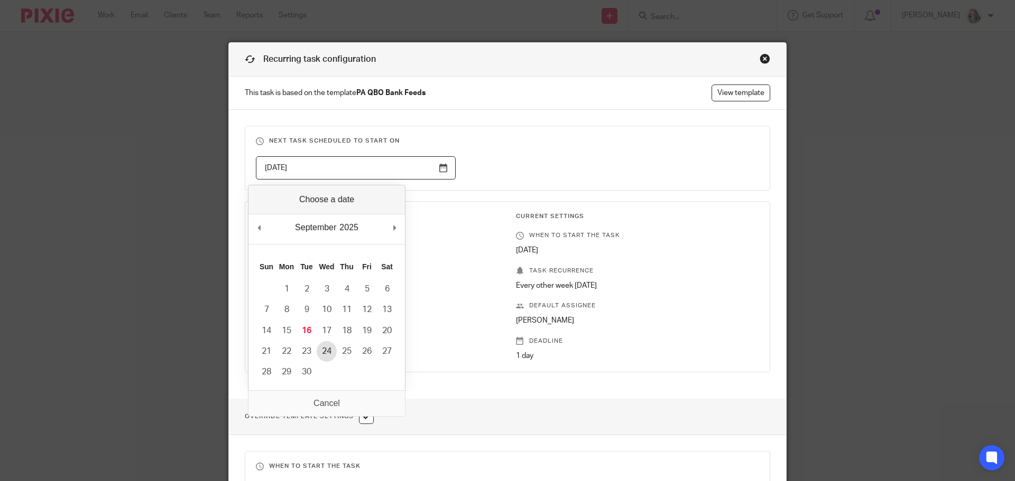
type input "2025-09-24"
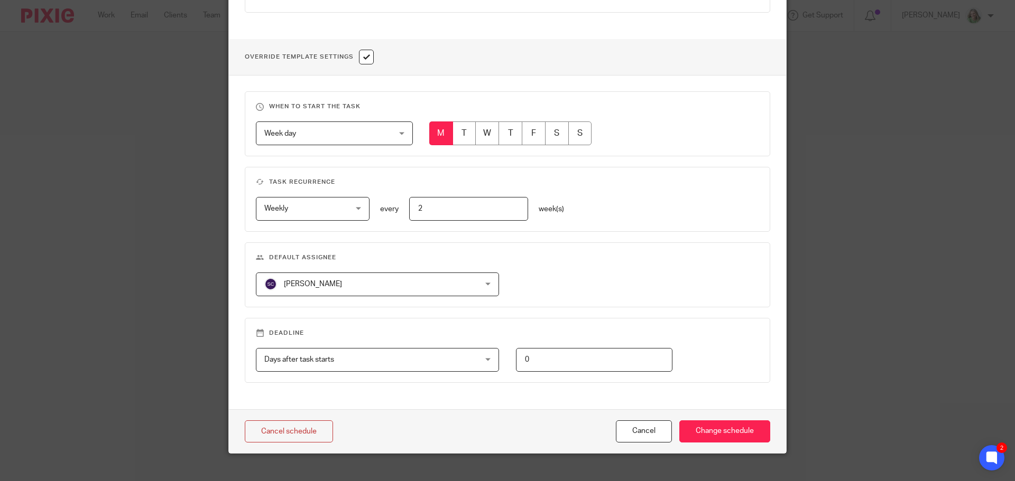
scroll to position [370, 0]
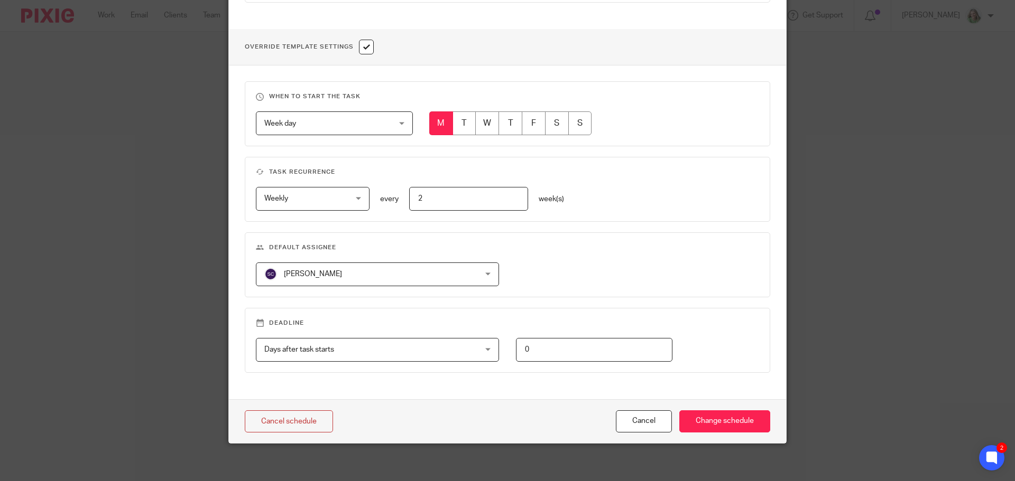
click at [483, 125] on input "radio" at bounding box center [487, 124] width 24 height 24
radio input "true"
click at [706, 417] on input "Change schedule" at bounding box center [724, 422] width 91 height 23
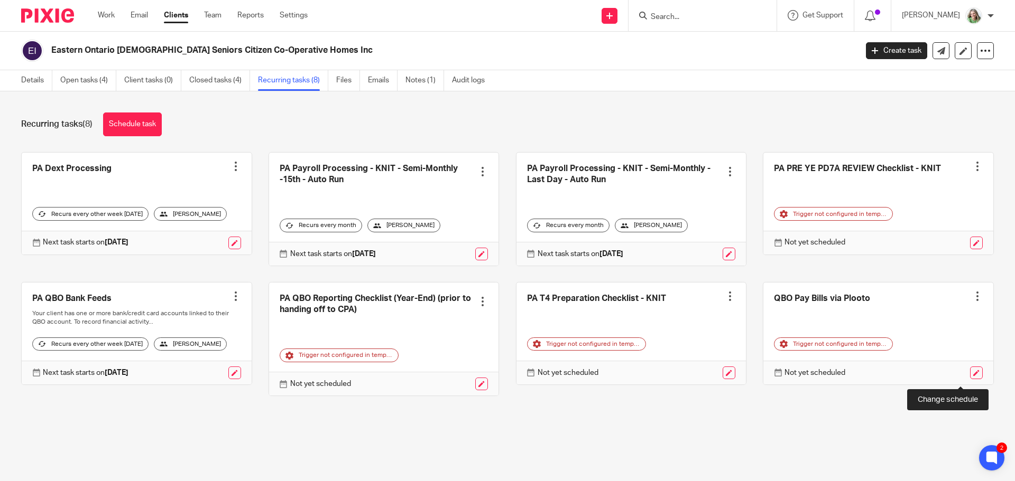
click at [970, 379] on link at bounding box center [976, 373] width 13 height 13
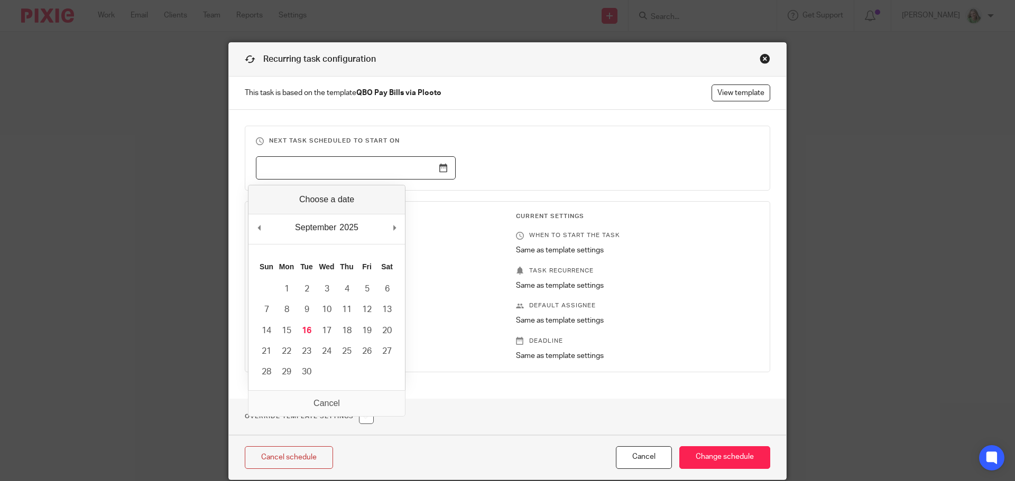
click at [391, 168] on input "Use the arrow keys to pick a date" at bounding box center [356, 168] width 200 height 24
type input "2025-09-24"
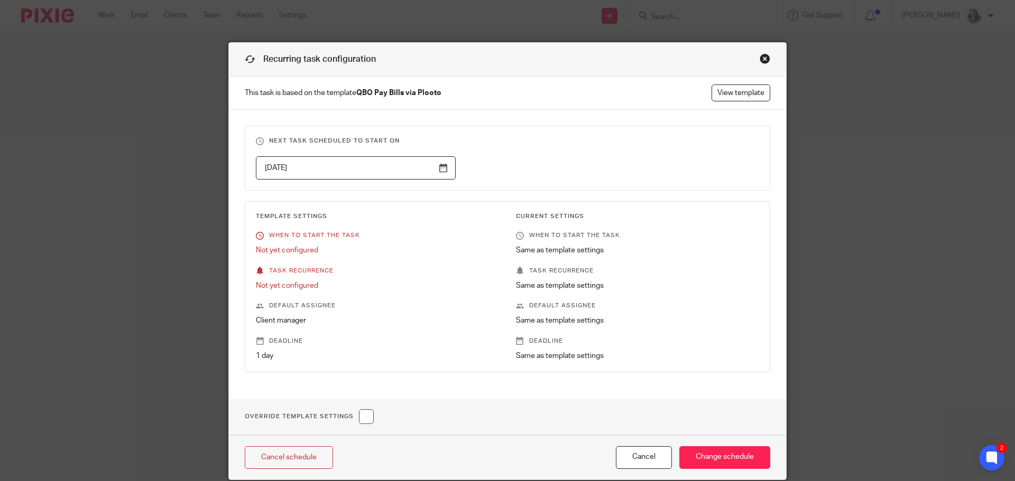
scroll to position [41, 0]
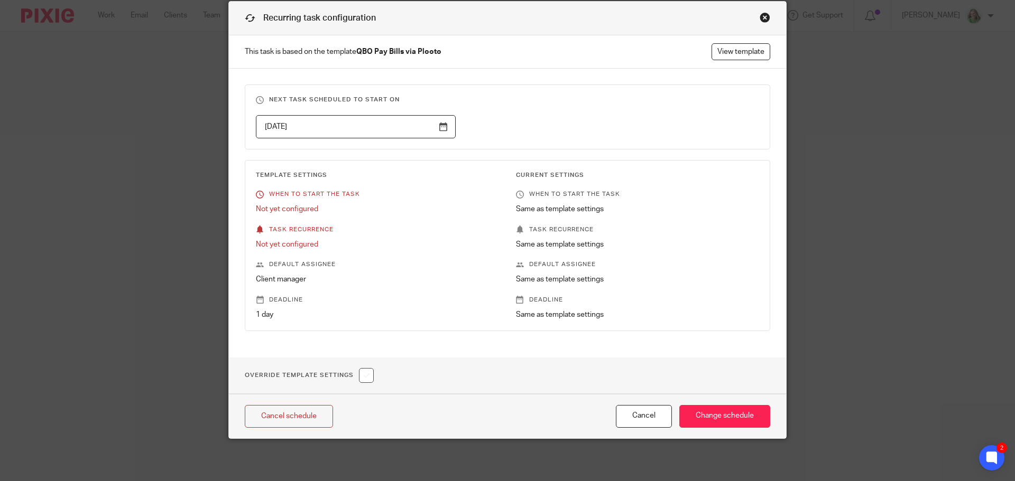
click at [362, 379] on input "checkbox" at bounding box center [366, 375] width 15 height 15
checkbox input "true"
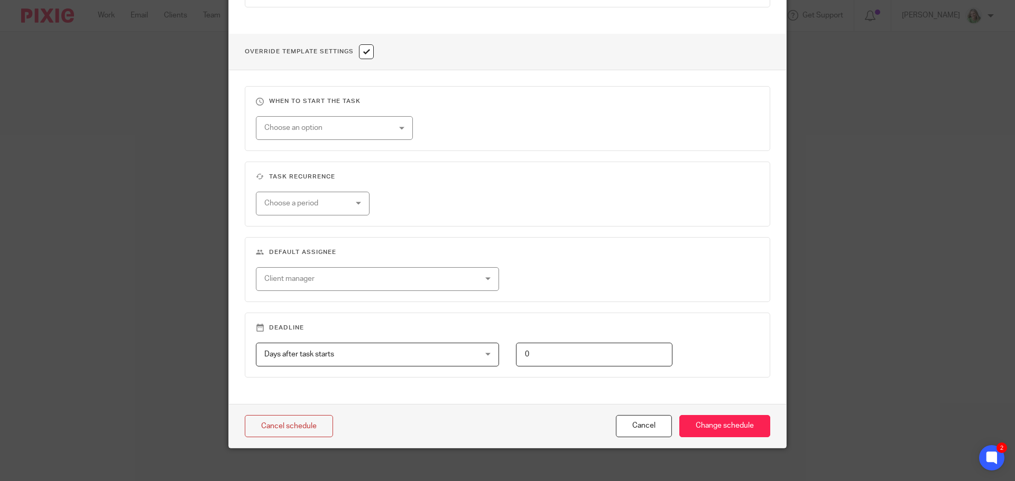
scroll to position [375, 0]
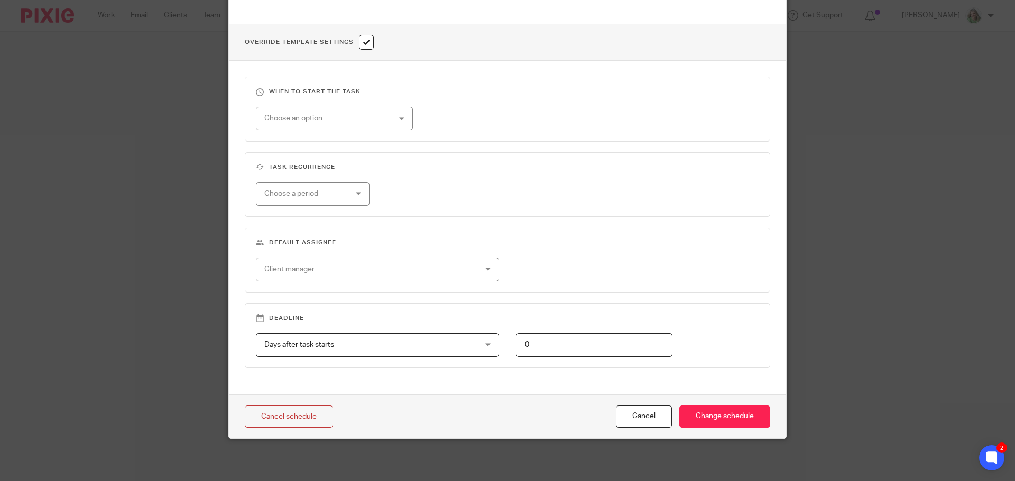
click at [304, 119] on div "Choose an option" at bounding box center [323, 118] width 118 height 22
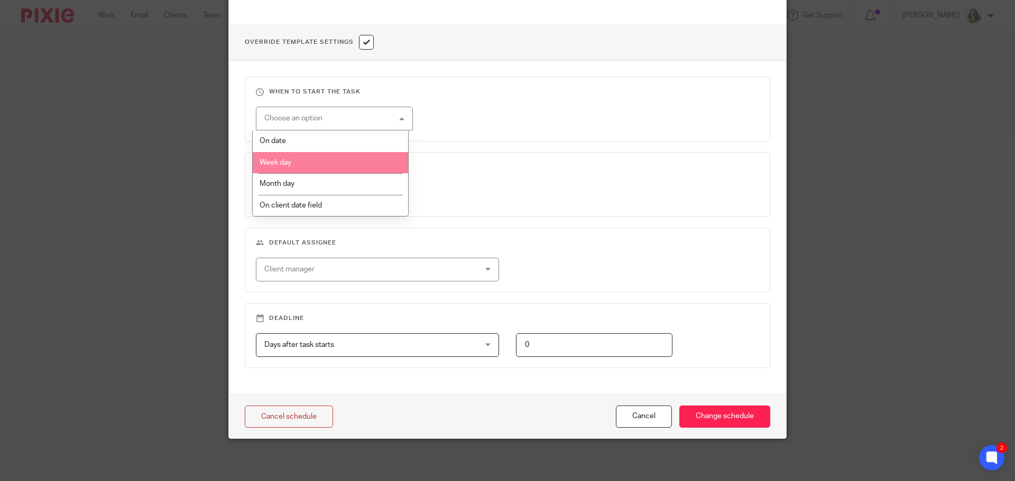
click at [294, 157] on li "Week day" at bounding box center [331, 163] width 156 height 22
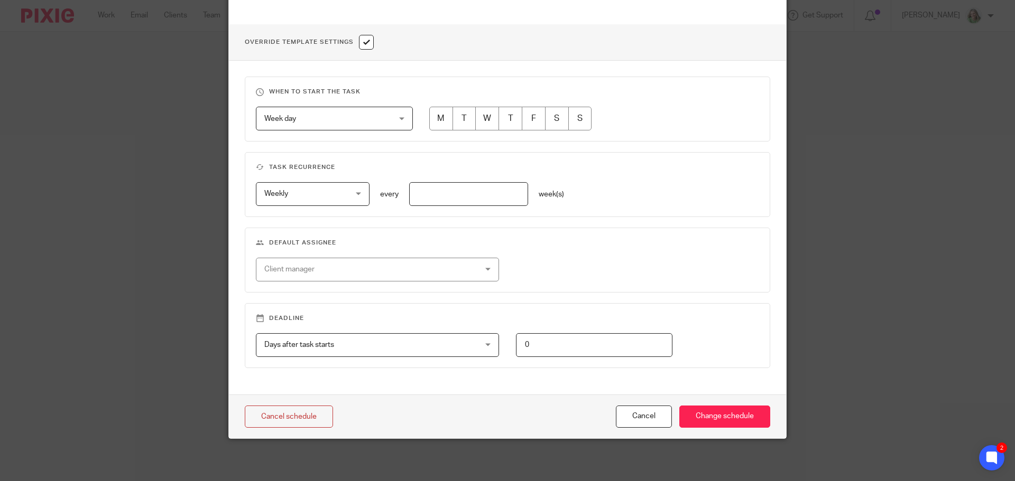
click at [483, 117] on input "radio" at bounding box center [487, 119] width 24 height 24
radio input "true"
click at [450, 191] on input "text" at bounding box center [468, 194] width 119 height 24
type input "2"
click at [371, 282] on fieldset "Default assignee Client manager Katryna Coltess Sarah Halcro Svetlana Chupina" at bounding box center [507, 260] width 525 height 65
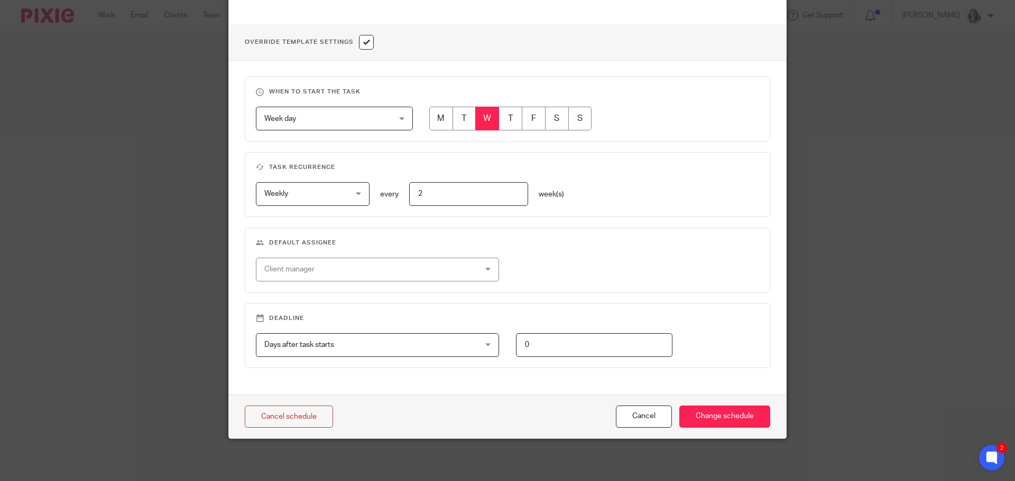
click at [364, 268] on div "Client manager" at bounding box center [358, 269] width 188 height 22
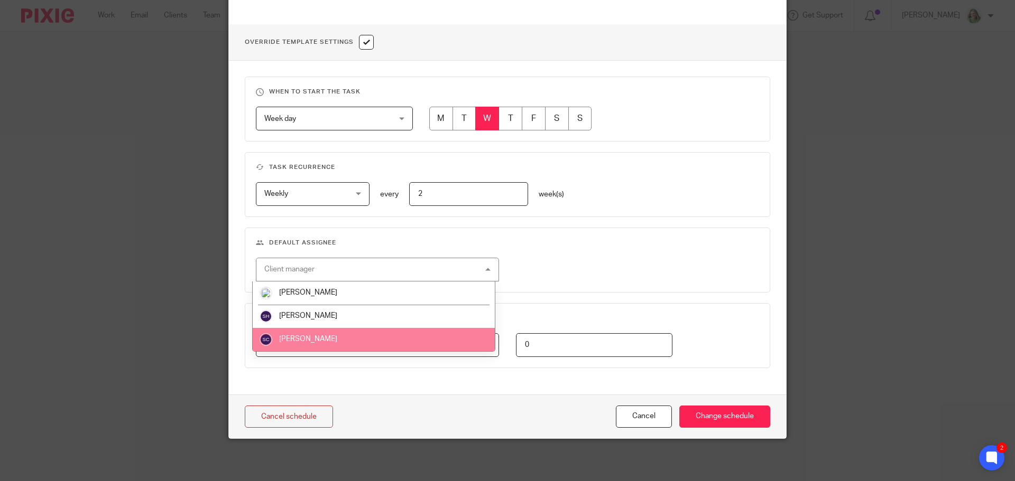
click at [340, 335] on li "Svetlana Chupina" at bounding box center [374, 339] width 242 height 23
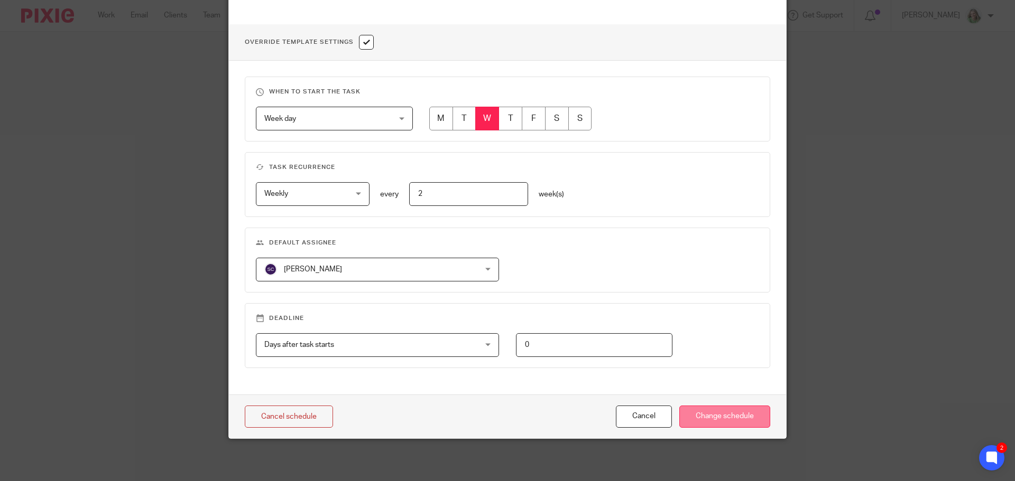
drag, startPoint x: 715, startPoint y: 421, endPoint x: 700, endPoint y: 407, distance: 20.2
click at [716, 420] on input "Change schedule" at bounding box center [724, 417] width 91 height 23
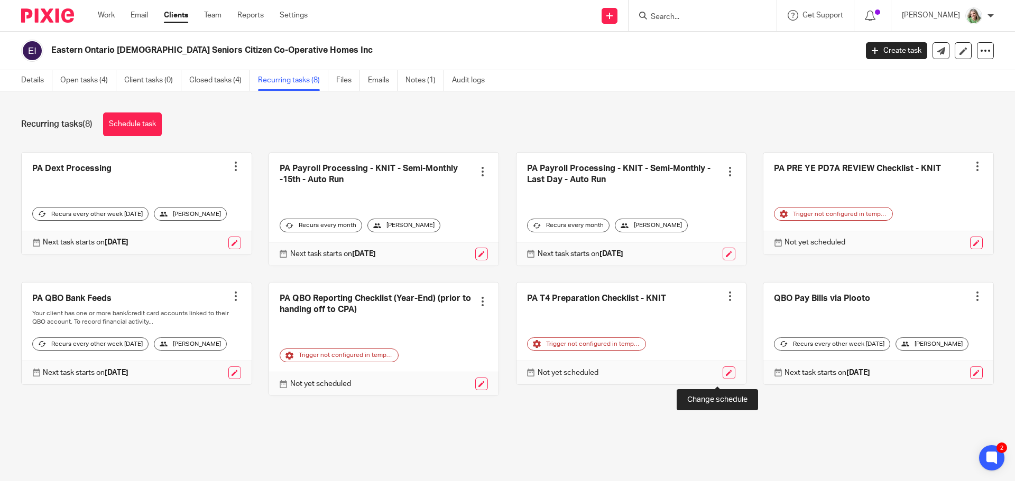
click at [722, 375] on link at bounding box center [728, 373] width 13 height 13
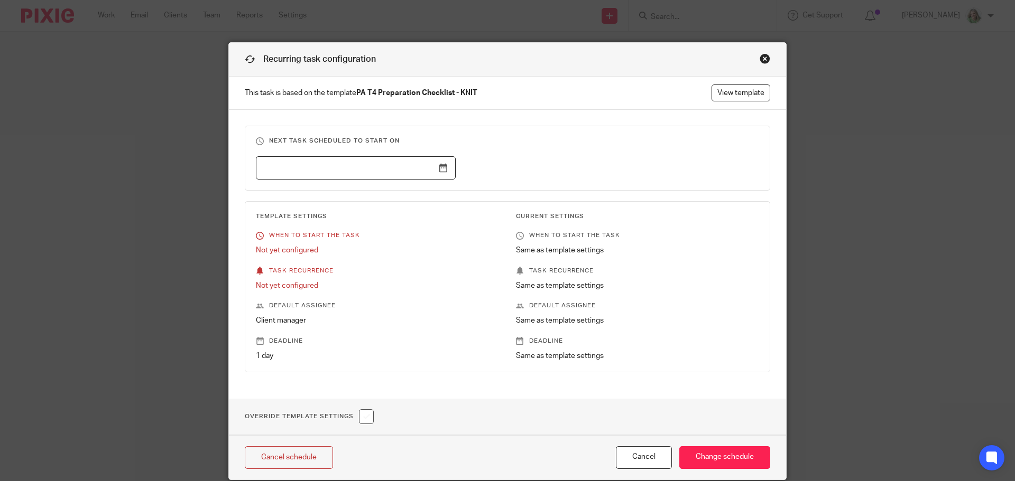
click at [372, 170] on input "text" at bounding box center [356, 168] width 200 height 24
drag, startPoint x: 761, startPoint y: 59, endPoint x: 743, endPoint y: 55, distance: 18.5
click at [761, 59] on div "Close this dialog window" at bounding box center [764, 58] width 11 height 11
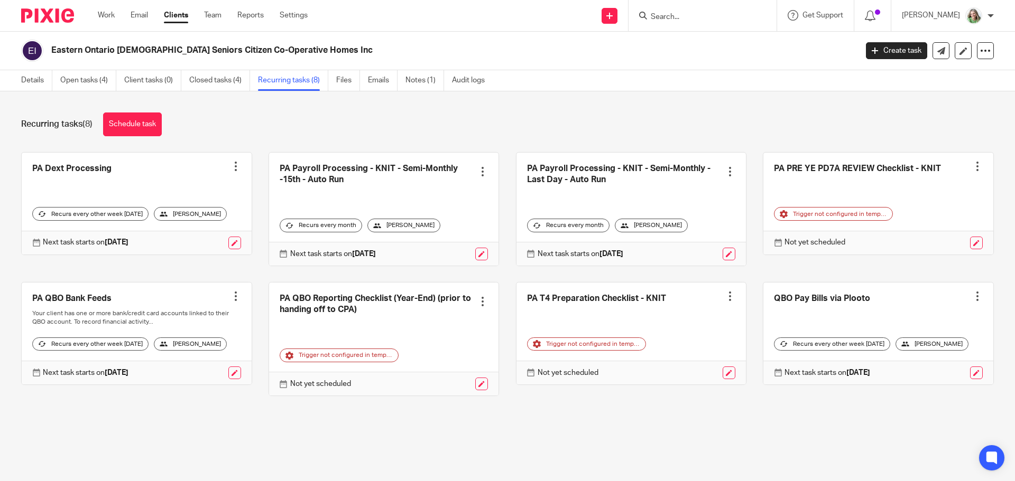
click at [660, 15] on input "Search" at bounding box center [697, 18] width 95 height 10
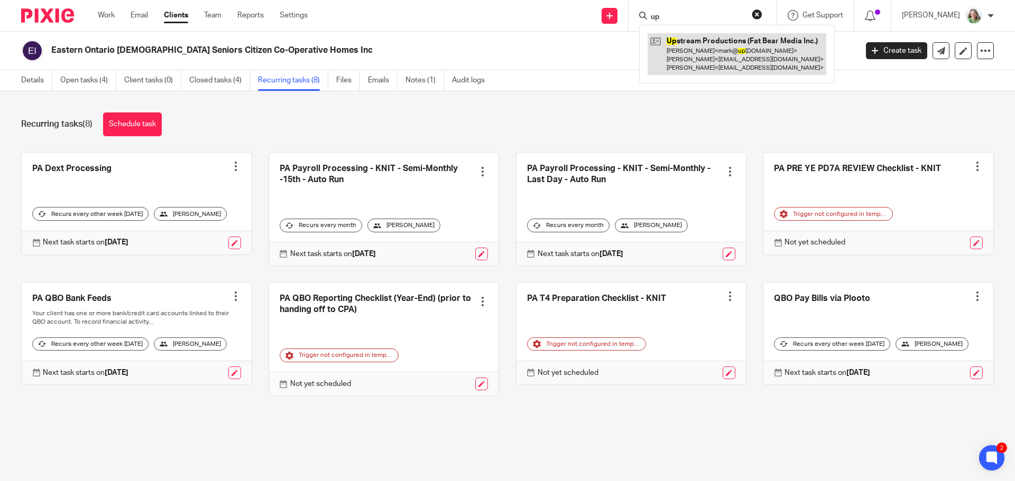
type input "up"
click at [726, 54] on link at bounding box center [736, 54] width 179 height 42
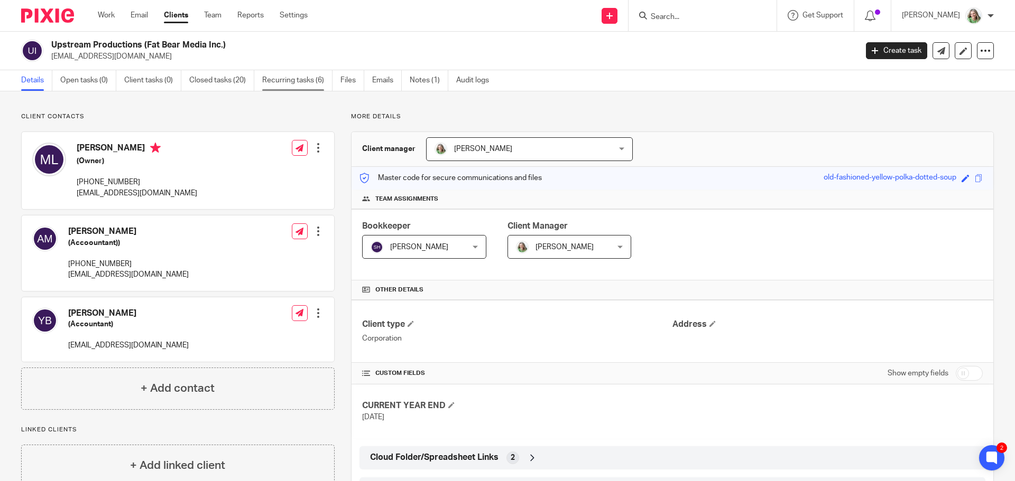
click at [281, 77] on link "Recurring tasks (6)" at bounding box center [297, 80] width 70 height 21
